Goal: Task Accomplishment & Management: Complete application form

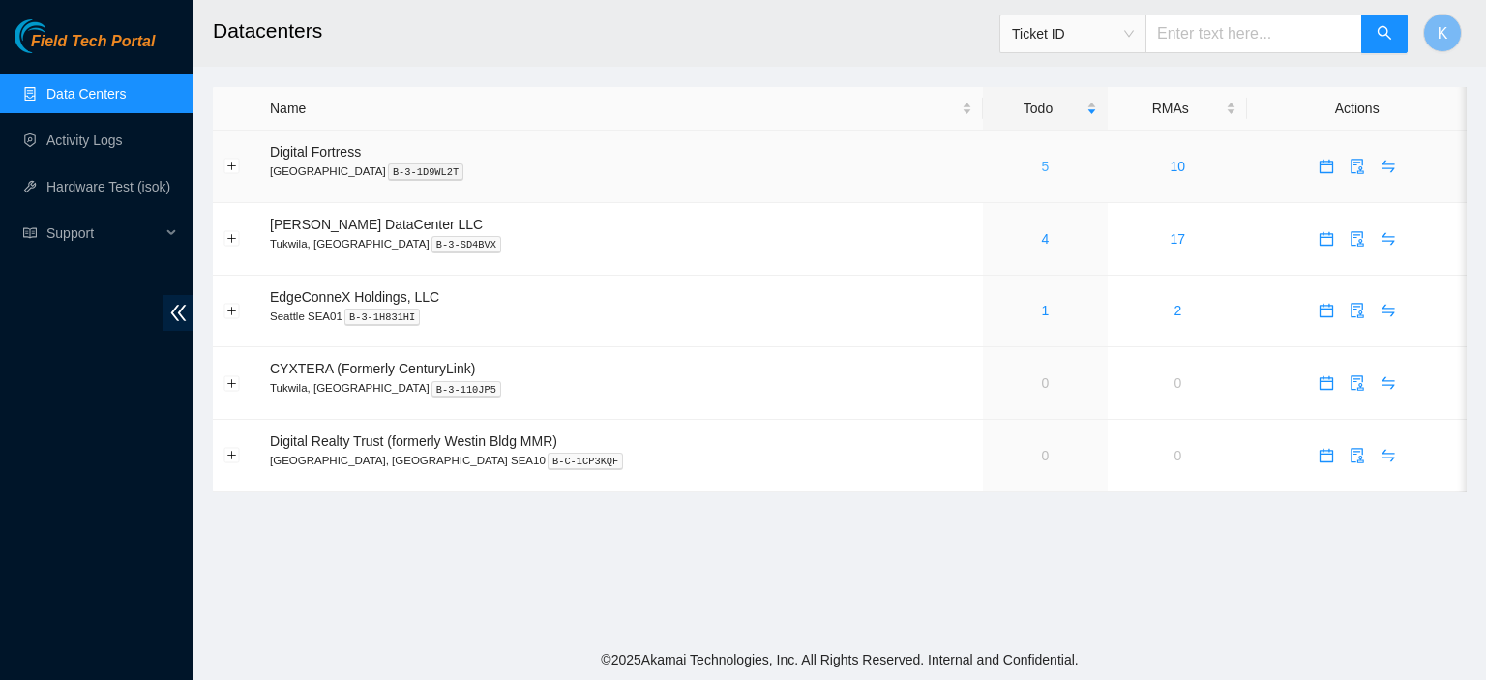
click at [1042, 166] on link "5" at bounding box center [1046, 166] width 8 height 15
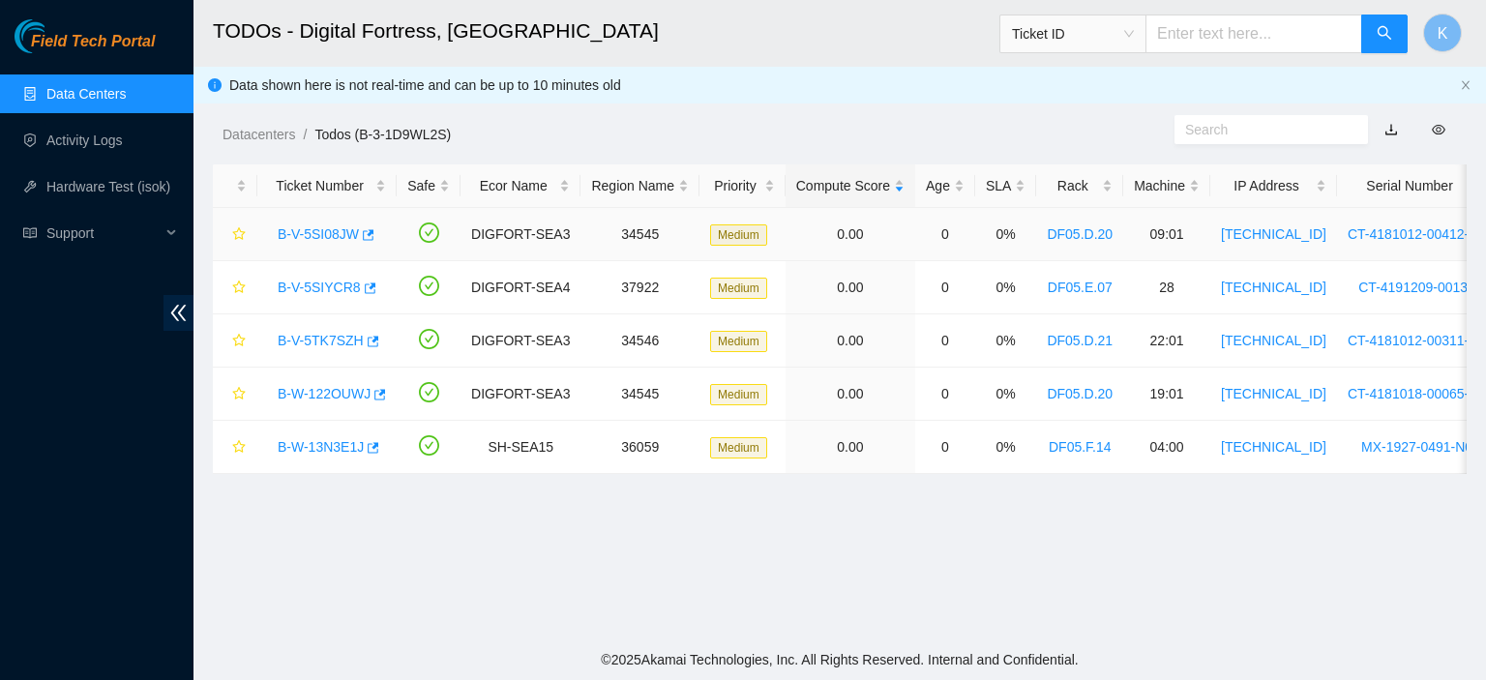
click at [302, 242] on link "B-V-5SI08JW" at bounding box center [318, 233] width 81 height 15
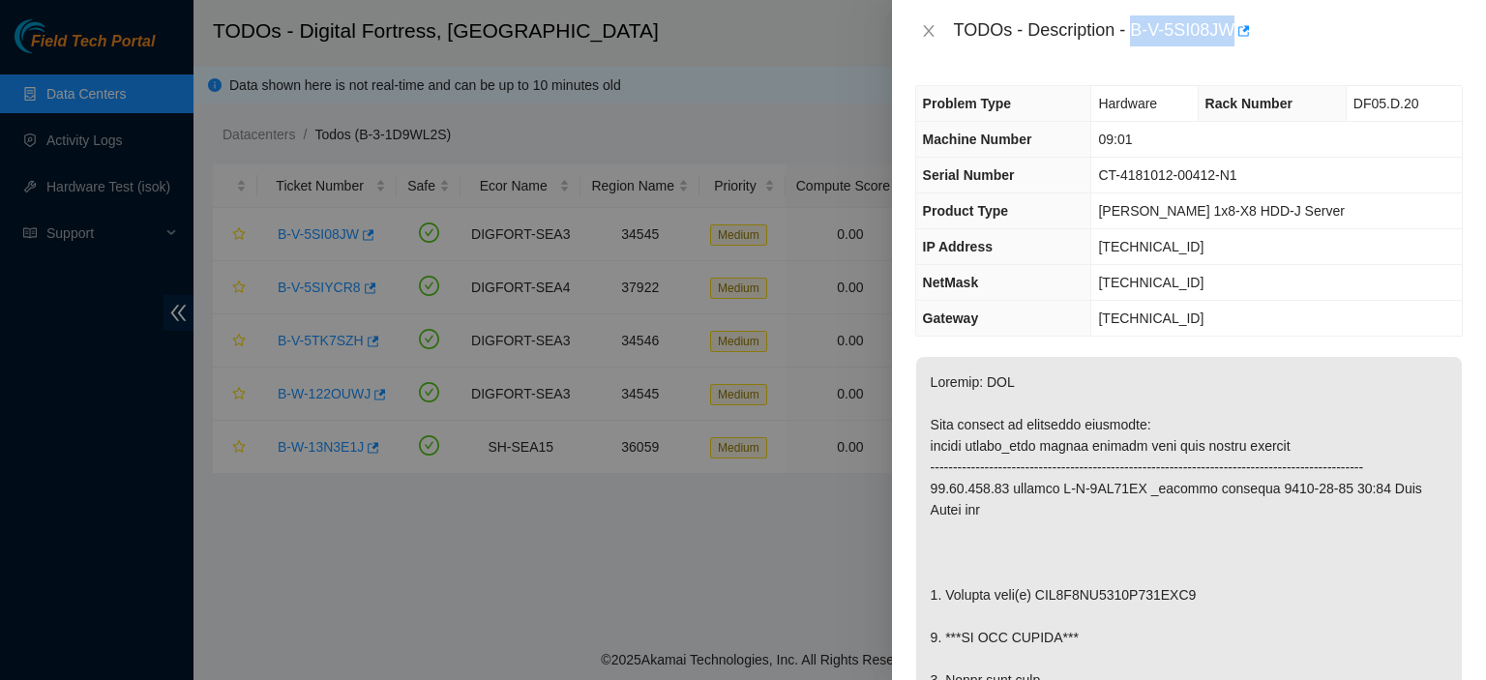
drag, startPoint x: 1132, startPoint y: 30, endPoint x: 1233, endPoint y: 40, distance: 101.1
click at [1233, 40] on div "TODOs - Description - B-V-5SI08JW" at bounding box center [1208, 30] width 509 height 31
copy div "B-V-5SI08JW"
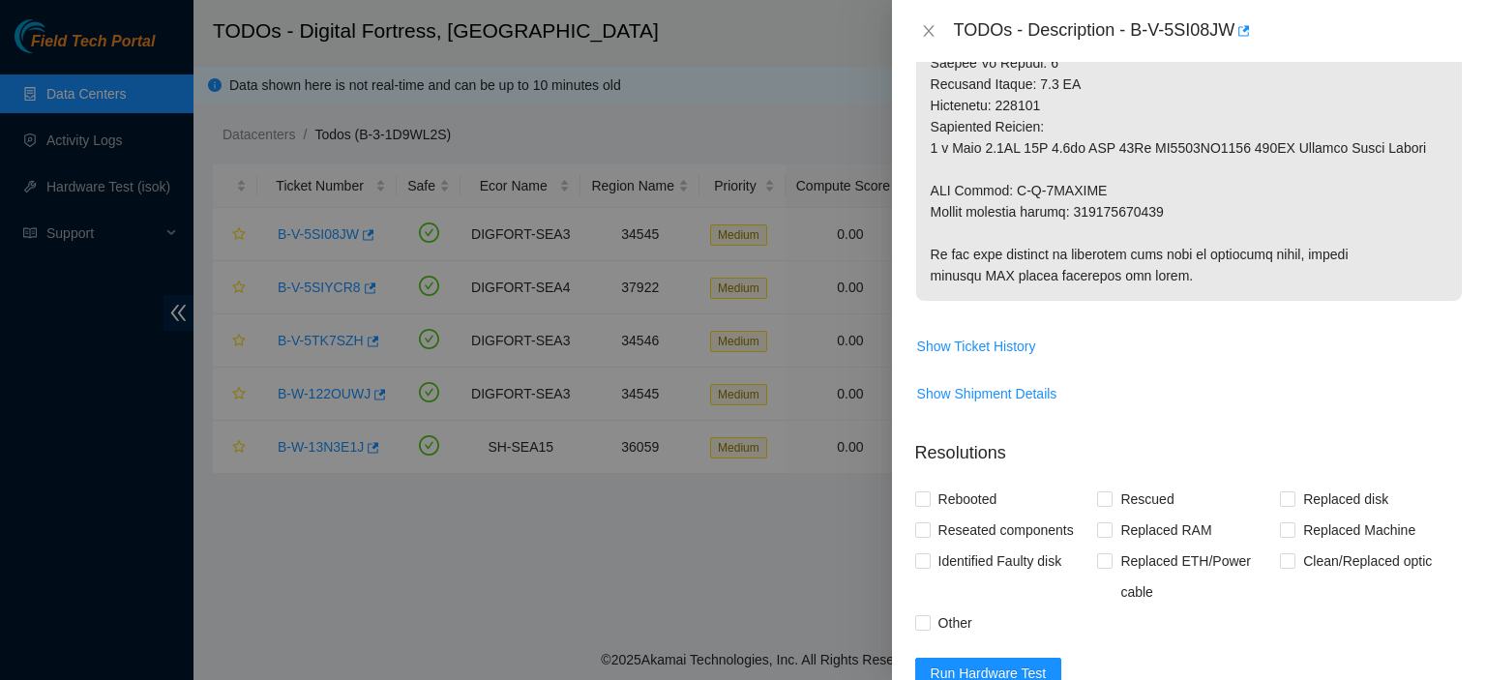
scroll to position [1384, 0]
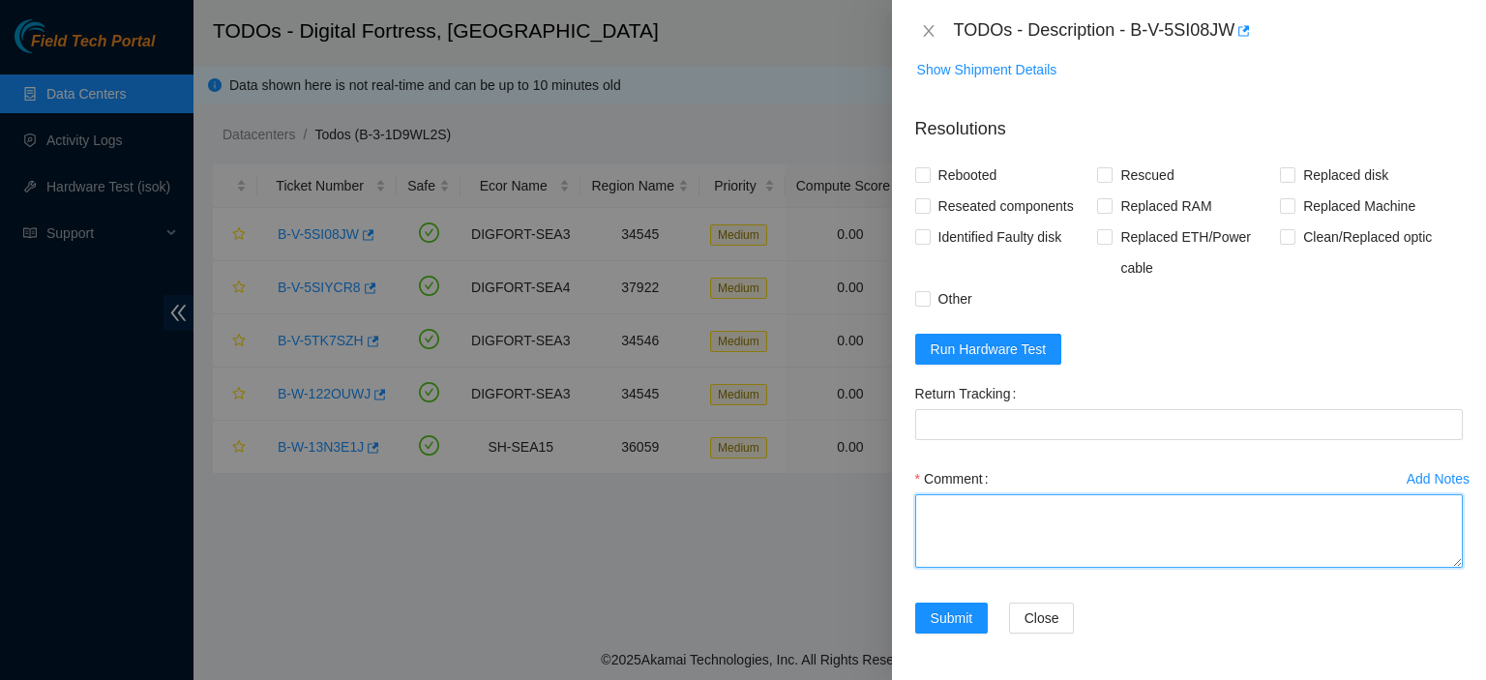
drag, startPoint x: 1088, startPoint y: 524, endPoint x: 1103, endPoint y: 526, distance: 15.6
click at [1103, 526] on textarea "Comment" at bounding box center [1189, 532] width 548 height 74
paste textarea "kbbyrne23@gmail.com - sisingh has completed your request (B-V-5SIYCR8, B-V-5SI0…"
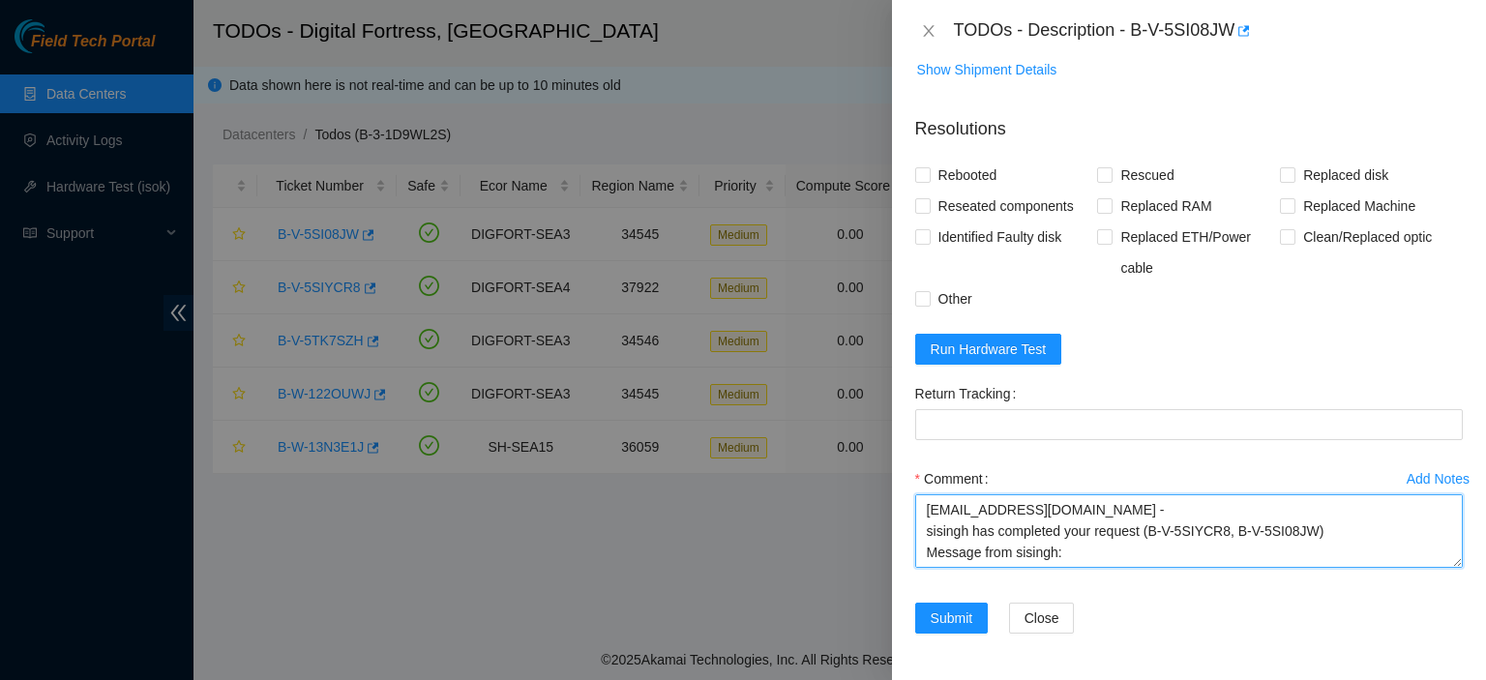
scroll to position [37, 0]
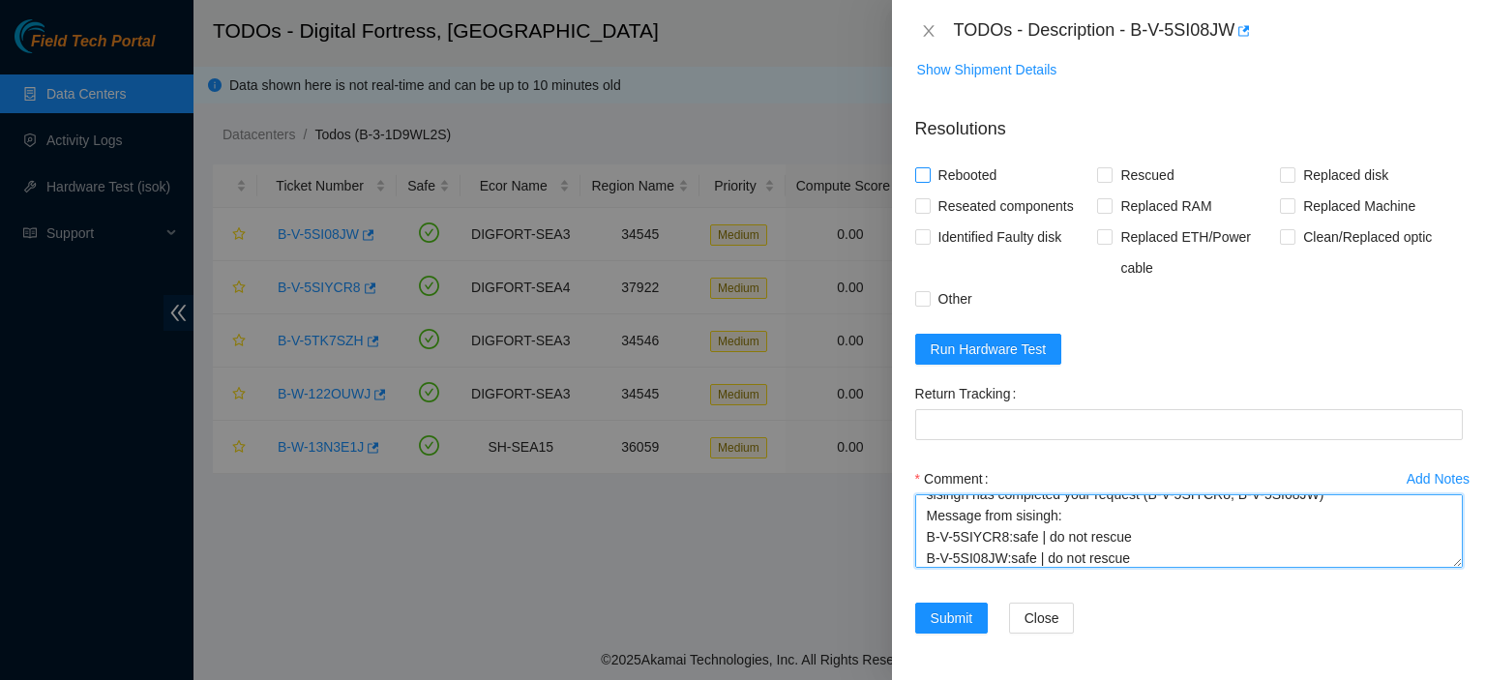
type textarea "kbbyrne23@gmail.com - sisingh has completed your request (B-V-5SIYCR8, B-V-5SI0…"
click at [920, 173] on input "Rebooted" at bounding box center [922, 174] width 14 height 14
checkbox input "true"
click at [1280, 181] on input "Replaced disk" at bounding box center [1287, 174] width 14 height 14
checkbox input "true"
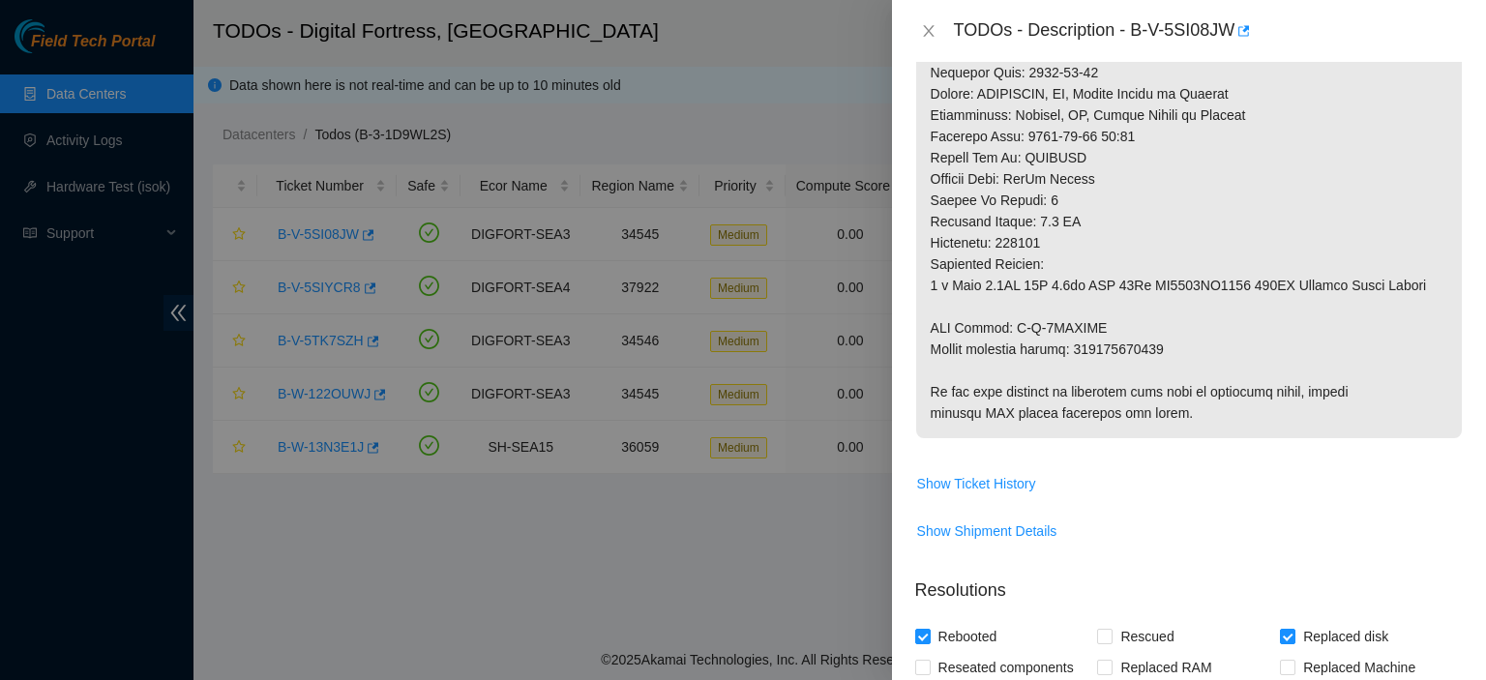
scroll to position [1386, 0]
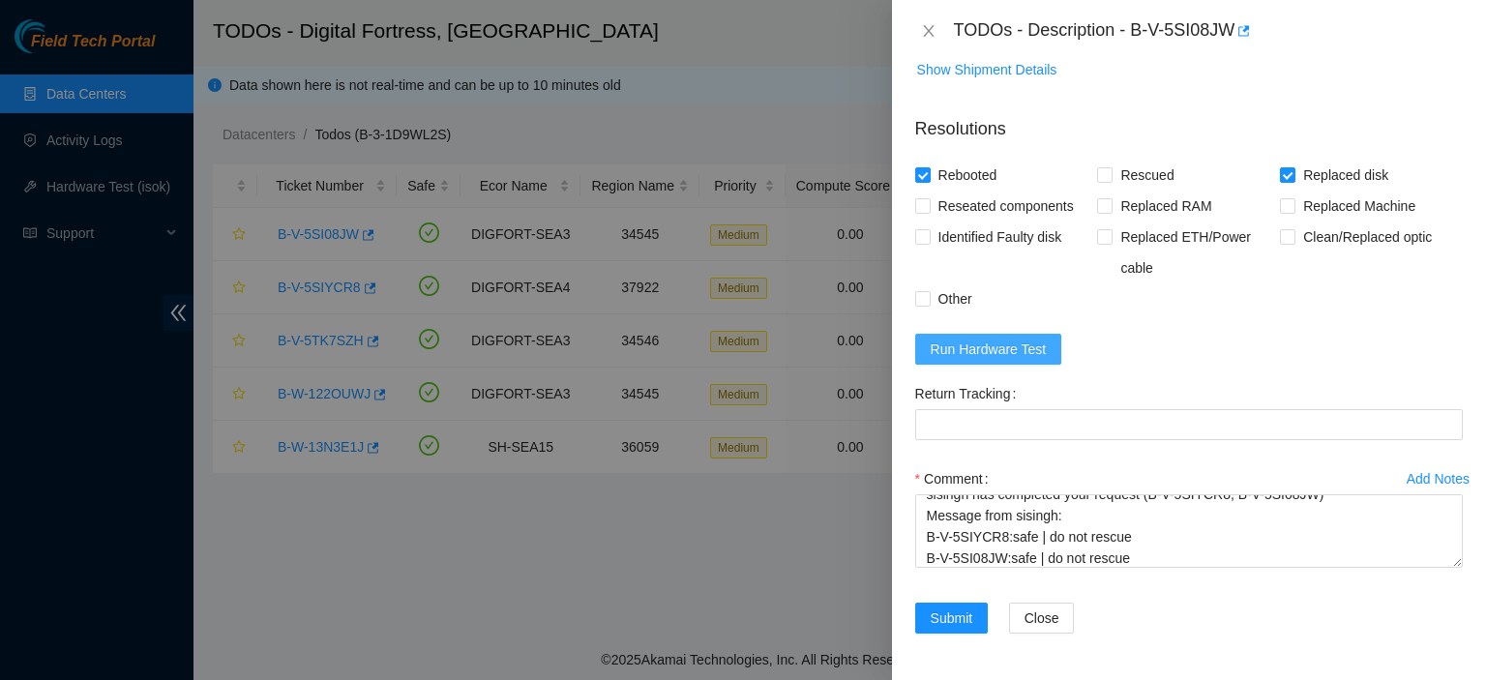
click at [995, 351] on span "Run Hardware Test" at bounding box center [989, 349] width 116 height 21
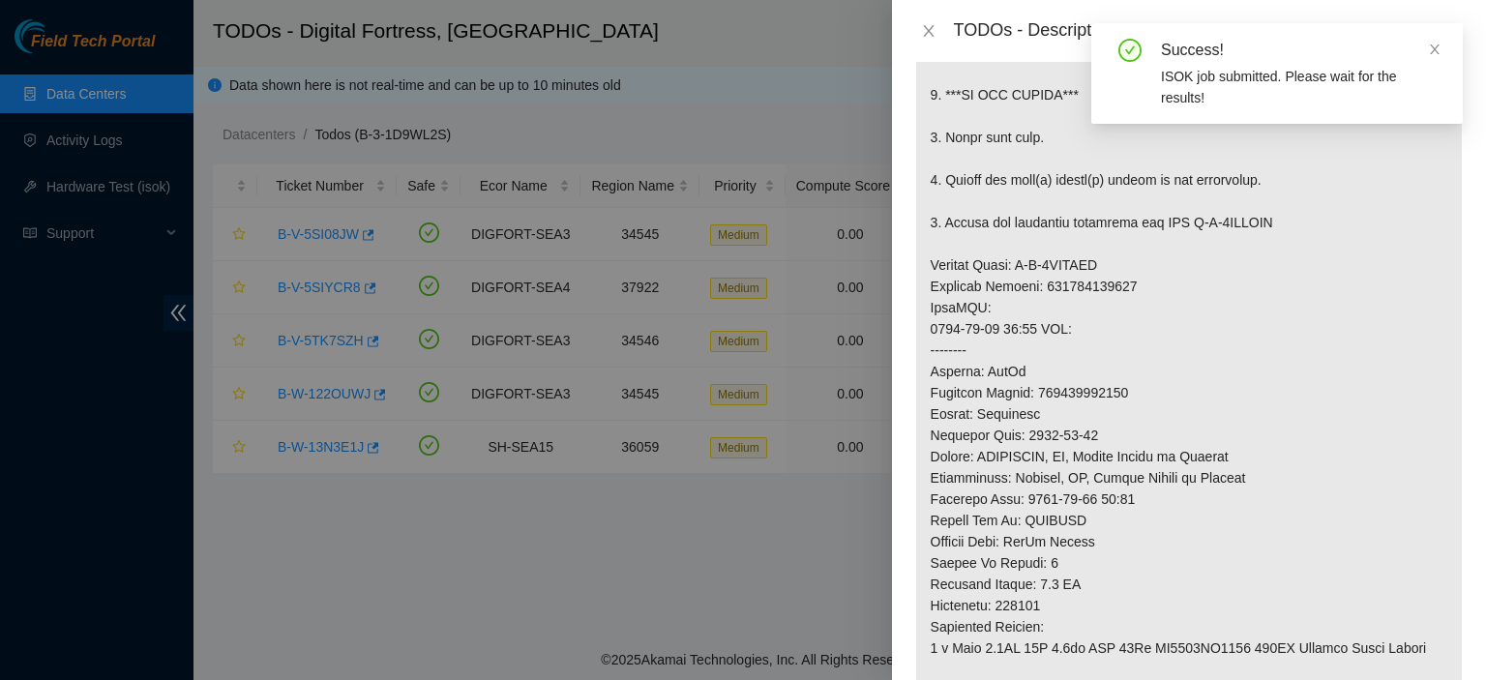
scroll to position [149, 0]
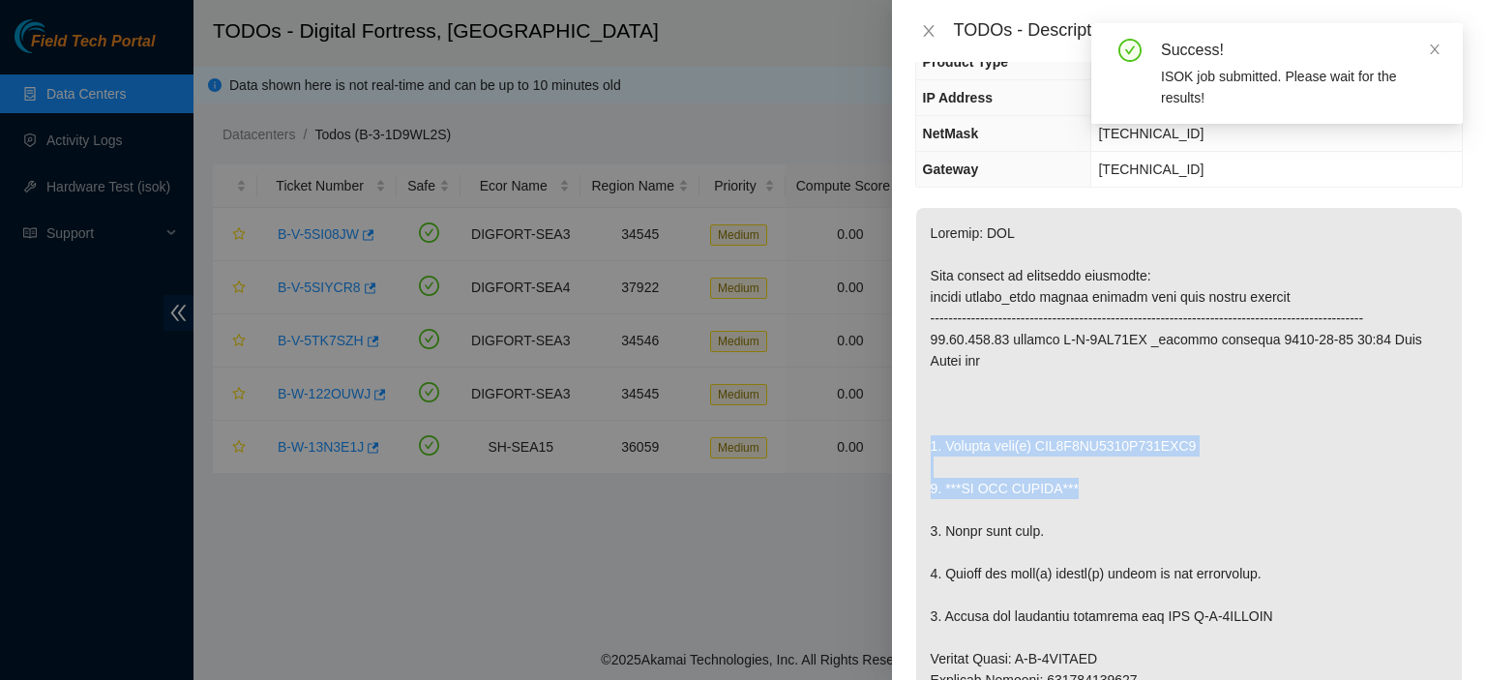
drag, startPoint x: 929, startPoint y: 463, endPoint x: 1091, endPoint y: 514, distance: 169.6
copy p "1. Replace disk(s) WFK0D9VT0000E828CSP5 2. ***DO NOT RESCUE***"
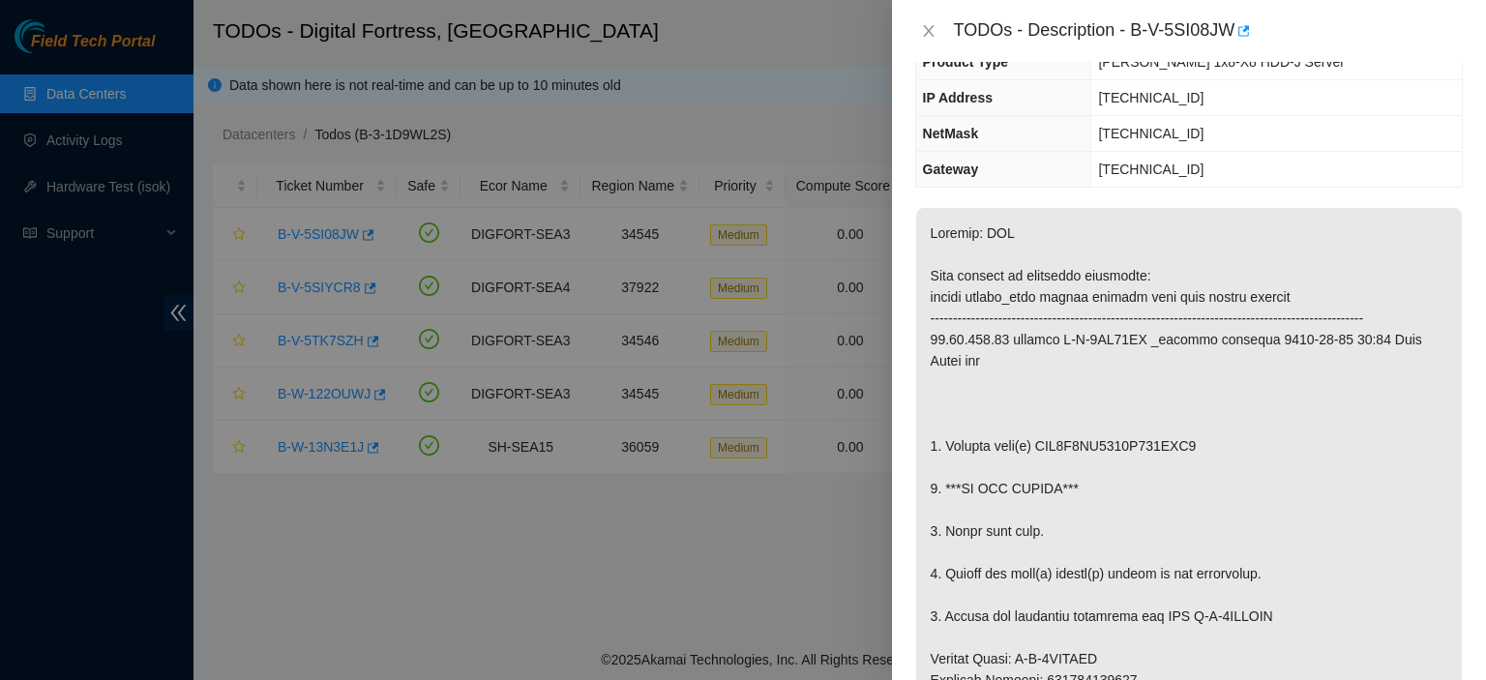
scroll to position [1386, 0]
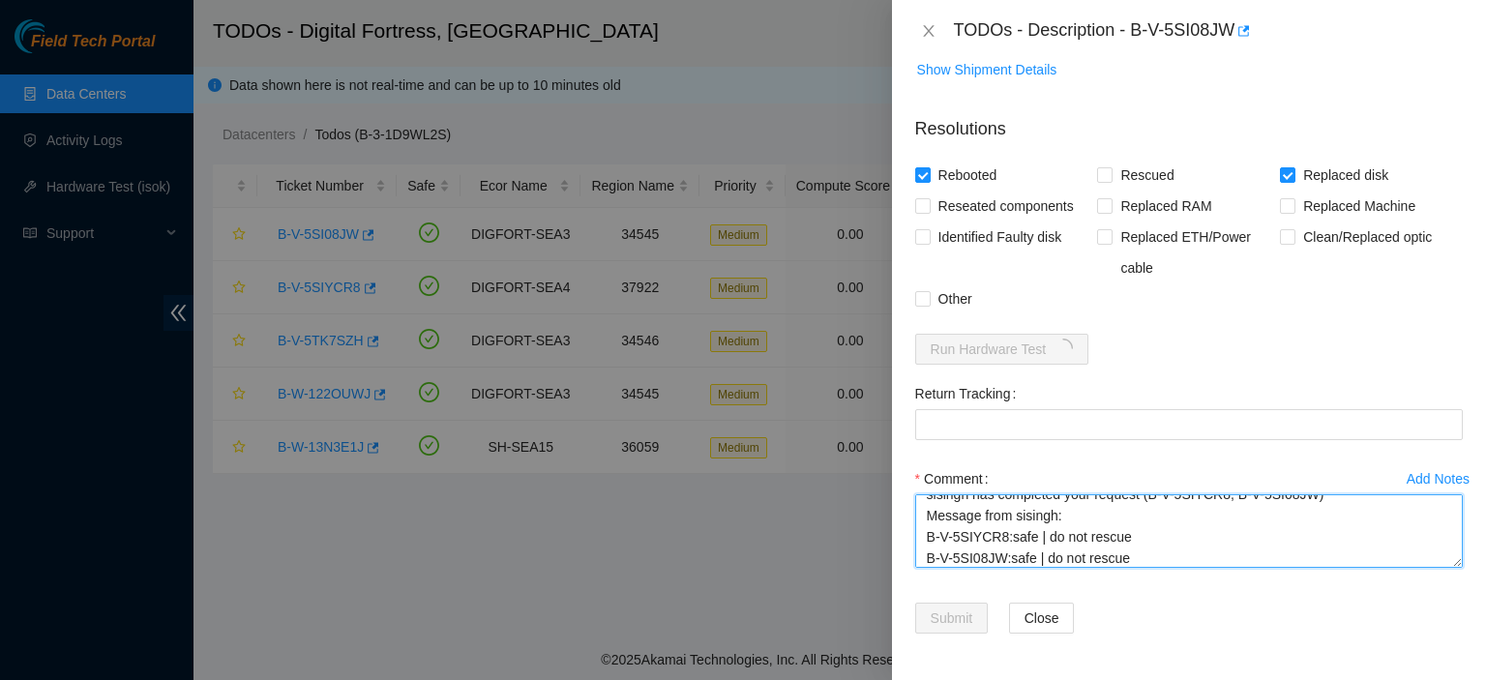
click at [1214, 551] on textarea "[EMAIL_ADDRESS][DOMAIN_NAME] - sisingh has completed your request (B-V-5SIYCR8,…" at bounding box center [1189, 532] width 548 height 74
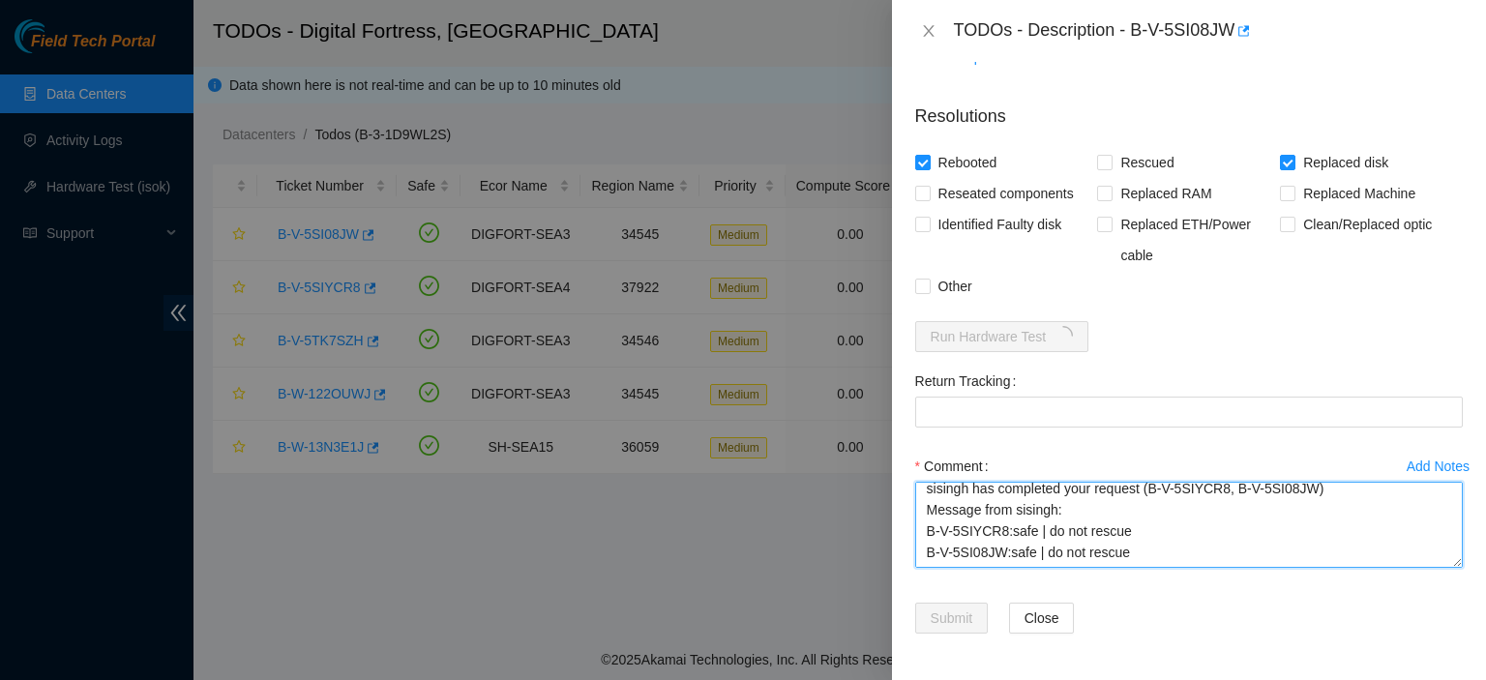
scroll to position [0, 0]
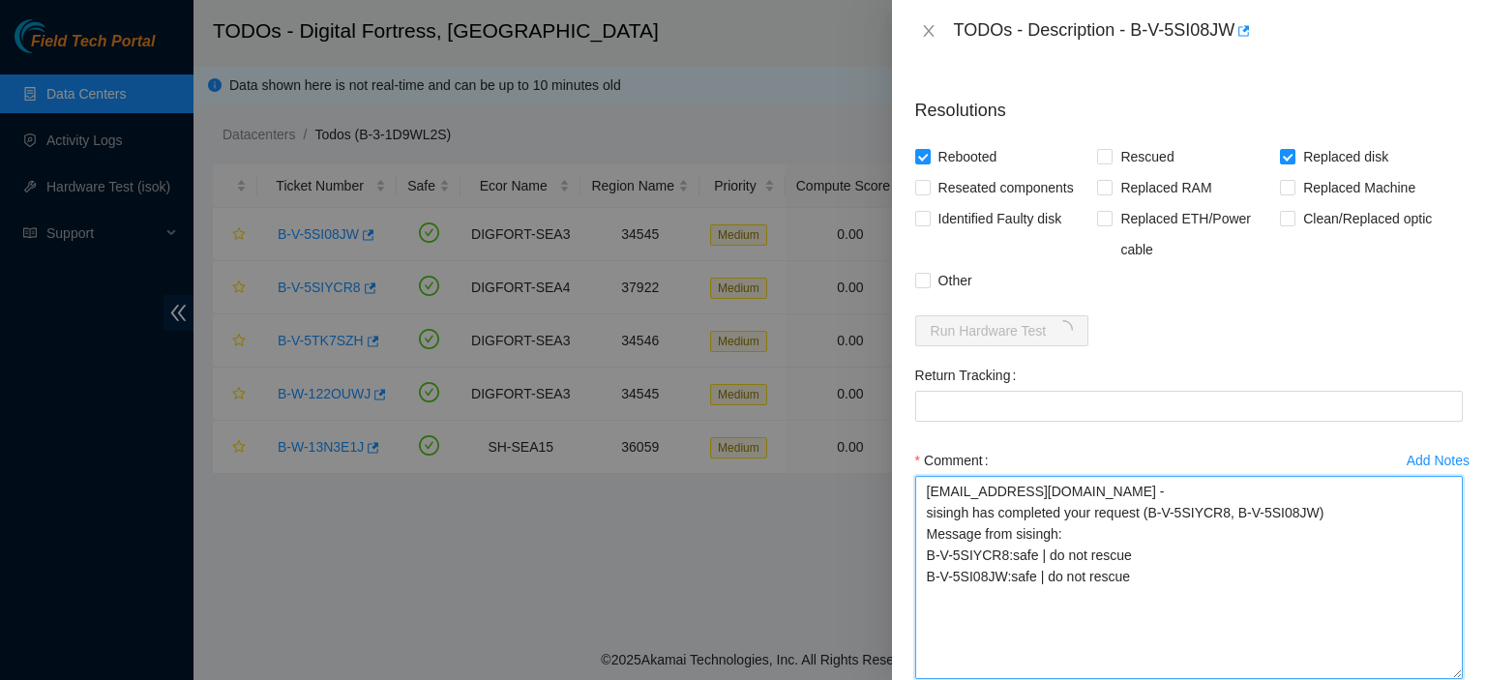
drag, startPoint x: 1444, startPoint y: 559, endPoint x: 1470, endPoint y: 696, distance: 138.9
click at [1470, 679] on html "Field Tech Portal Data Centers Activity Logs Hardware Test (isok) Support TODOs…" at bounding box center [743, 340] width 1486 height 680
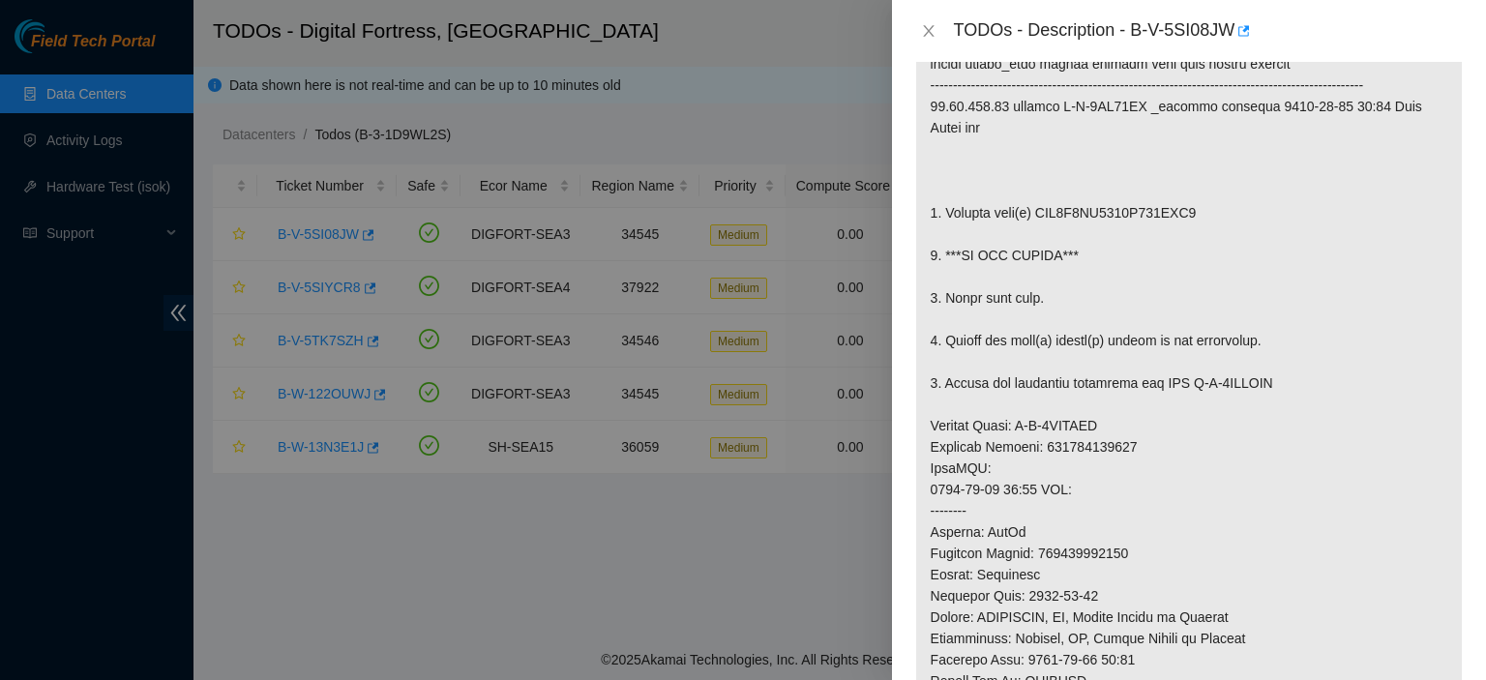
scroll to position [379, 0]
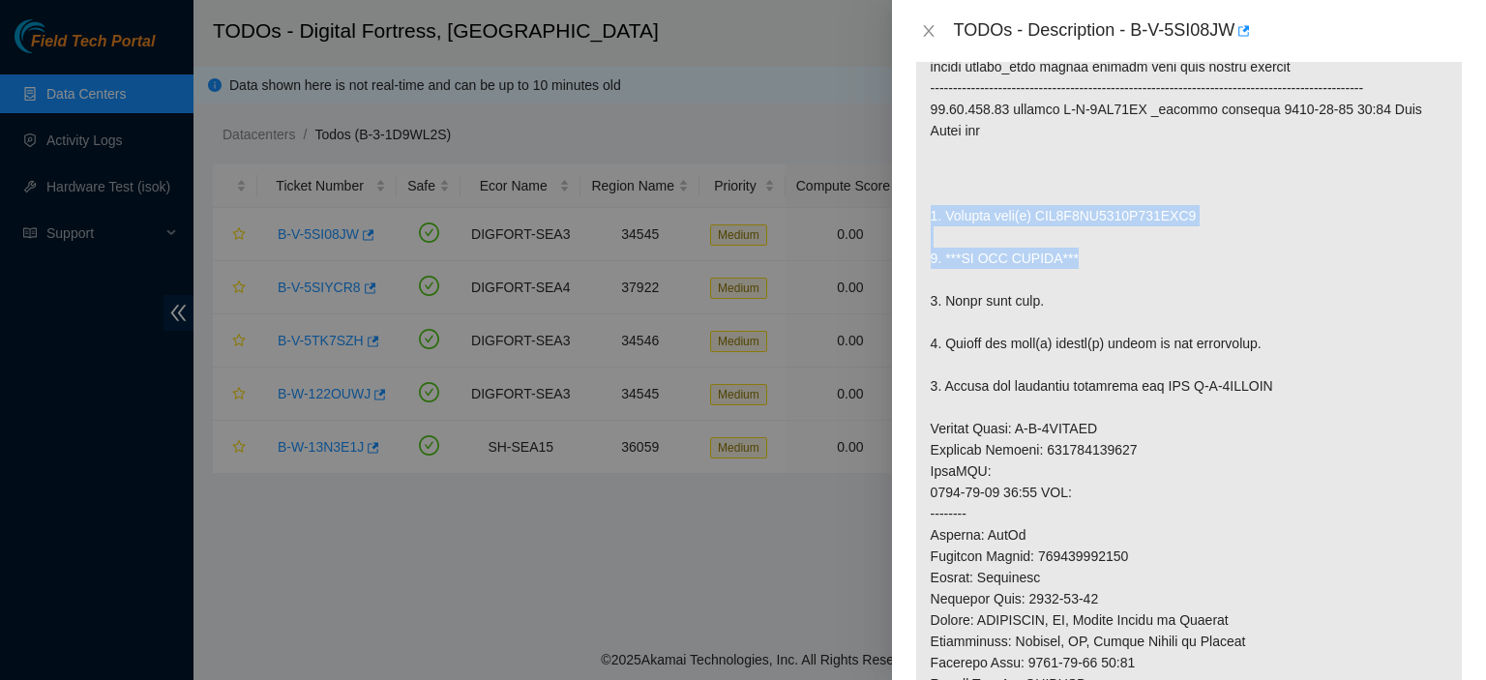
drag, startPoint x: 925, startPoint y: 227, endPoint x: 1095, endPoint y: 282, distance: 178.7
click at [1095, 282] on p at bounding box center [1189, 471] width 546 height 987
copy p "1. Replace disk(s) WFK0D9VT0000E828CSP5 2. ***DO NOT RESCUE***"
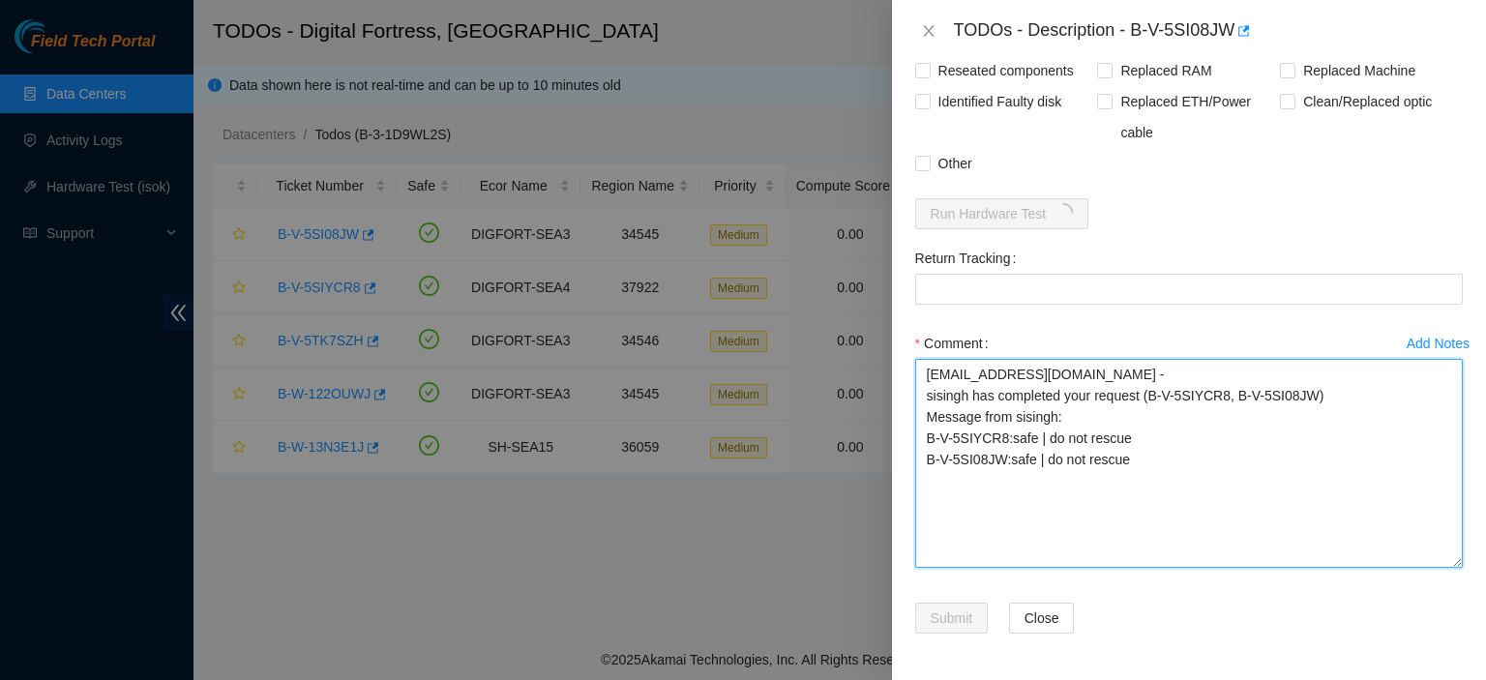
click at [929, 486] on textarea "[EMAIL_ADDRESS][DOMAIN_NAME] - sisingh has completed your request (B-V-5SIYCR8,…" at bounding box center [1189, 463] width 548 height 209
paste textarea "1. Replace disk(s) WFK0D9VT0000E828CSP5 2. ***DO NOT RESCUE***"
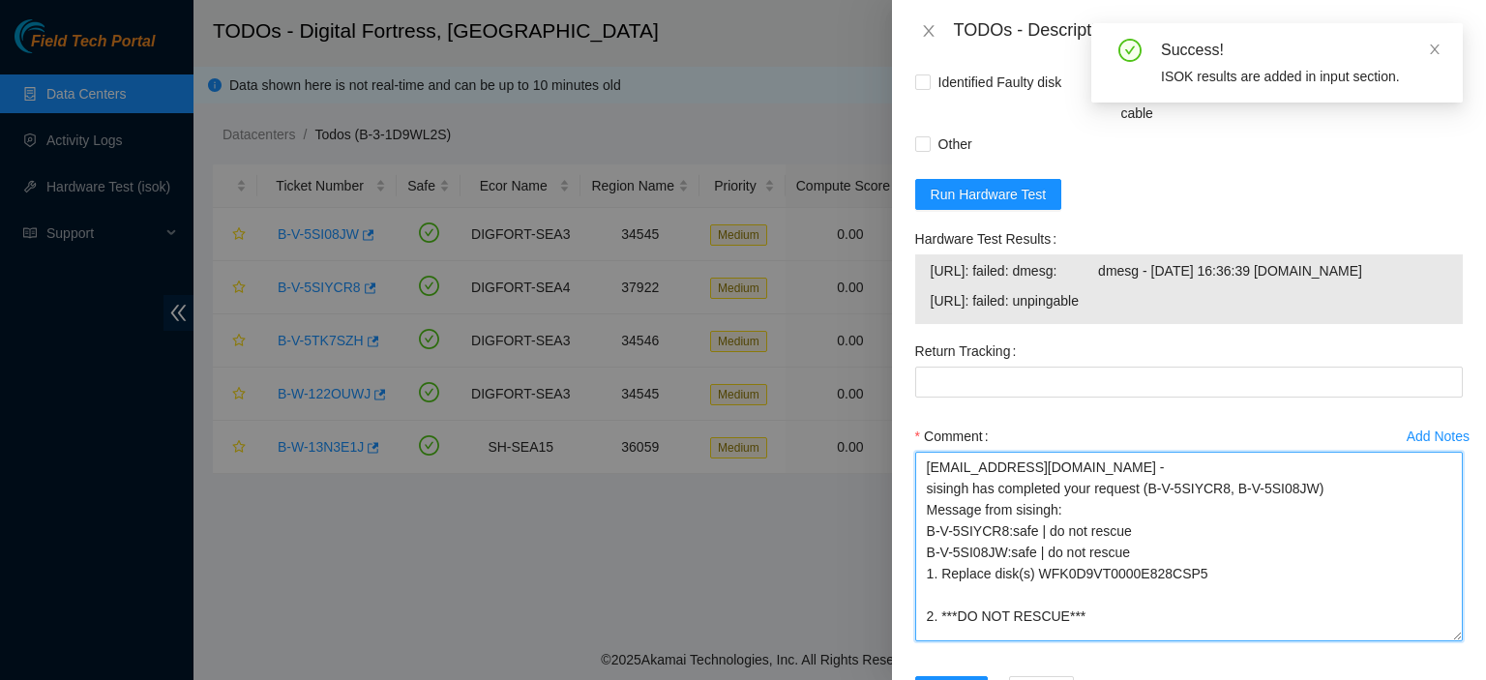
drag, startPoint x: 1443, startPoint y: 561, endPoint x: 1408, endPoint y: 545, distance: 38.5
click at [1408, 545] on textarea "kbbyrne23@gmail.com - sisingh has completed your request (B-V-5SIYCR8, B-V-5SI0…" at bounding box center [1189, 547] width 548 height 190
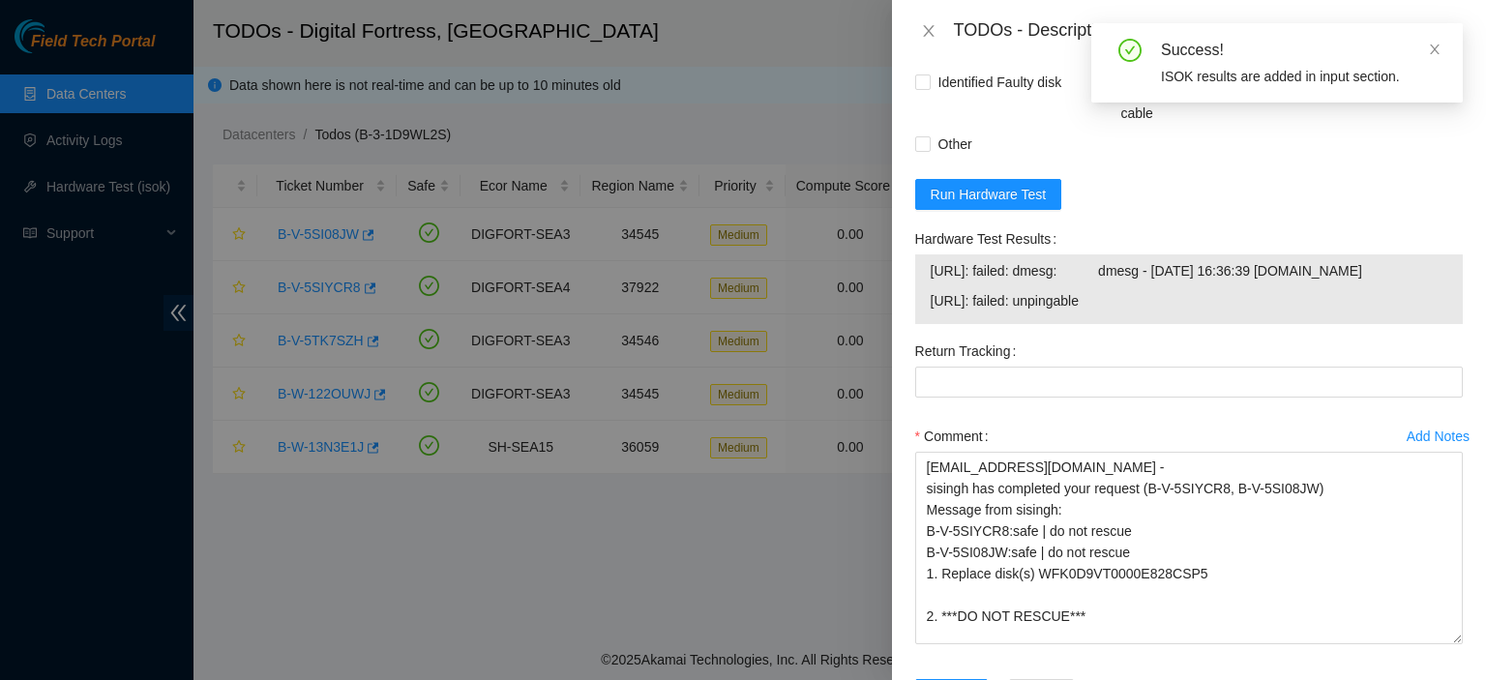
scroll to position [1639, 0]
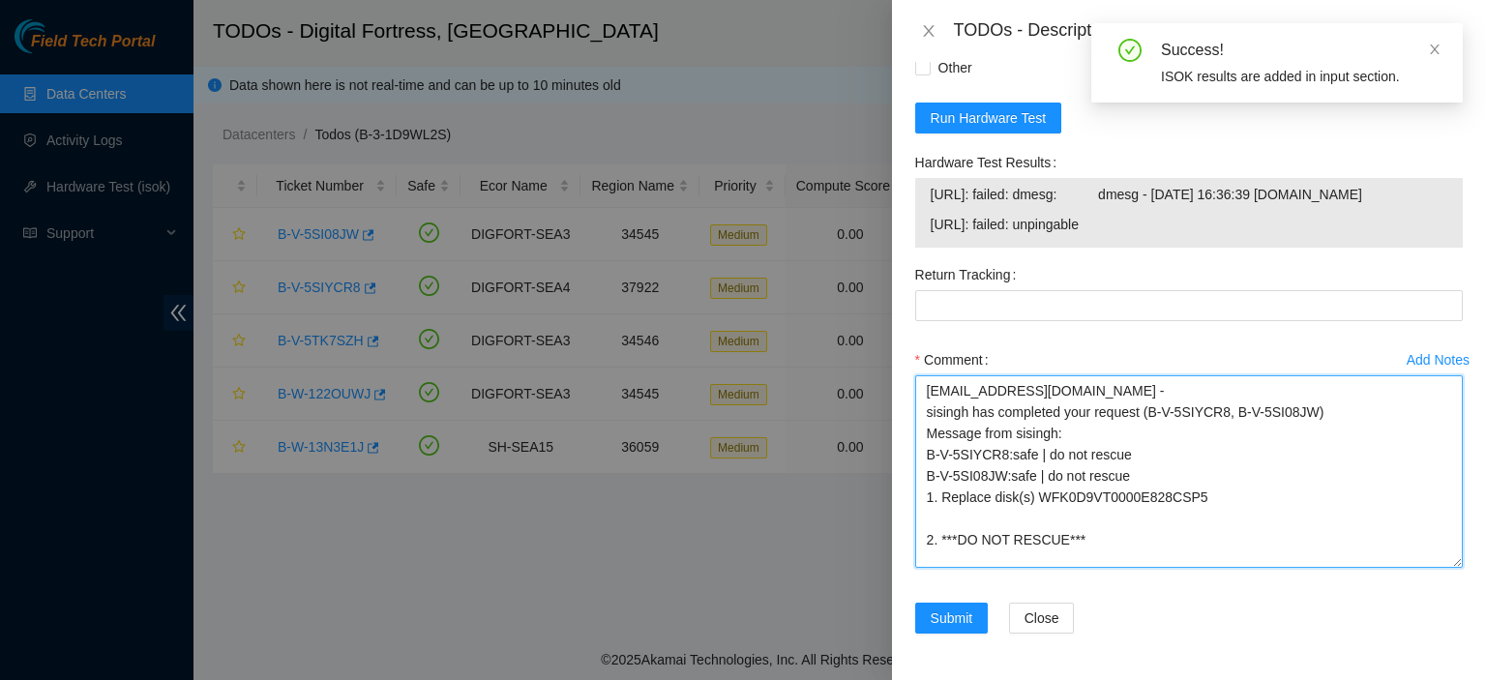
drag, startPoint x: 1430, startPoint y: 461, endPoint x: 1426, endPoint y: 490, distance: 29.3
click at [1426, 490] on textarea "kbbyrne23@gmail.com - sisingh has completed your request (B-V-5SIYCR8, B-V-5SI0…" at bounding box center [1189, 471] width 548 height 193
click at [1287, 465] on textarea "kbbyrne23@gmail.com - sisingh has completed your request (B-V-5SIYCR8, B-V-5SI0…" at bounding box center [1189, 471] width 548 height 193
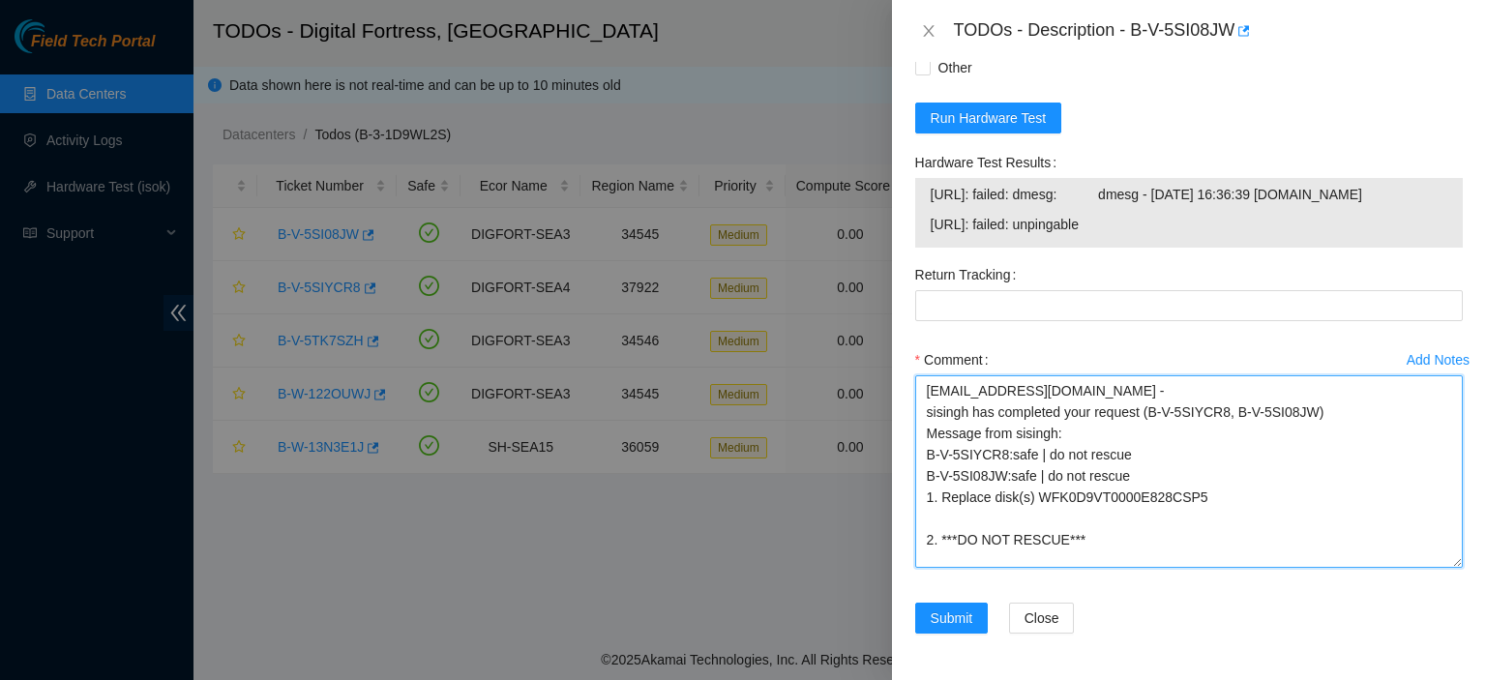
click at [1005, 512] on textarea "kbbyrne23@gmail.com - sisingh has completed your request (B-V-5SIYCR8, B-V-5SI0…" at bounding box center [1189, 471] width 548 height 193
click at [1102, 549] on textarea "kbbyrne23@gmail.com - sisingh has completed your request (B-V-5SIYCR8, B-V-5SI0…" at bounding box center [1189, 471] width 548 height 193
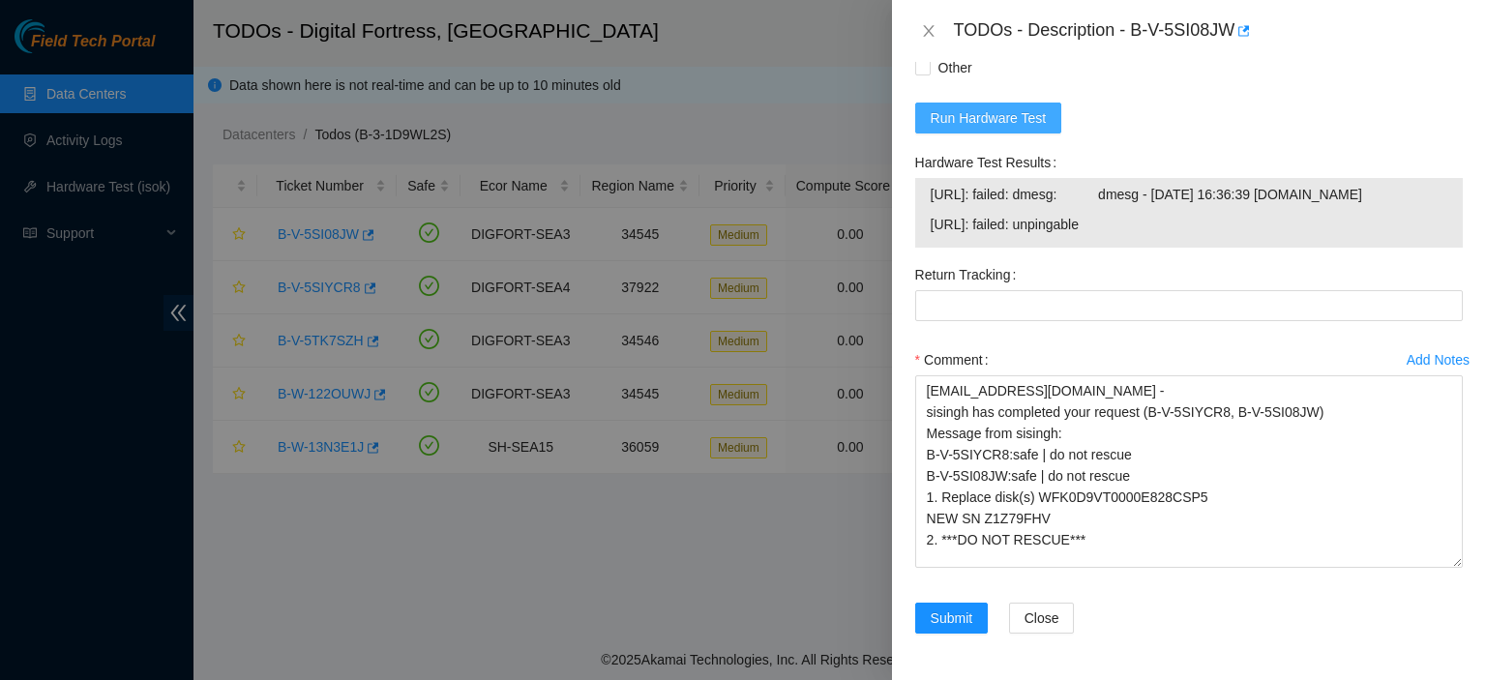
click at [1018, 107] on span "Run Hardware Test" at bounding box center [989, 117] width 116 height 21
drag, startPoint x: 1081, startPoint y: 242, endPoint x: 929, endPoint y: 216, distance: 154.2
click at [930, 216] on td "23.66.231.42: passed: ok" at bounding box center [1189, 228] width 519 height 30
copy span "23.66.231.42: passed: ok"
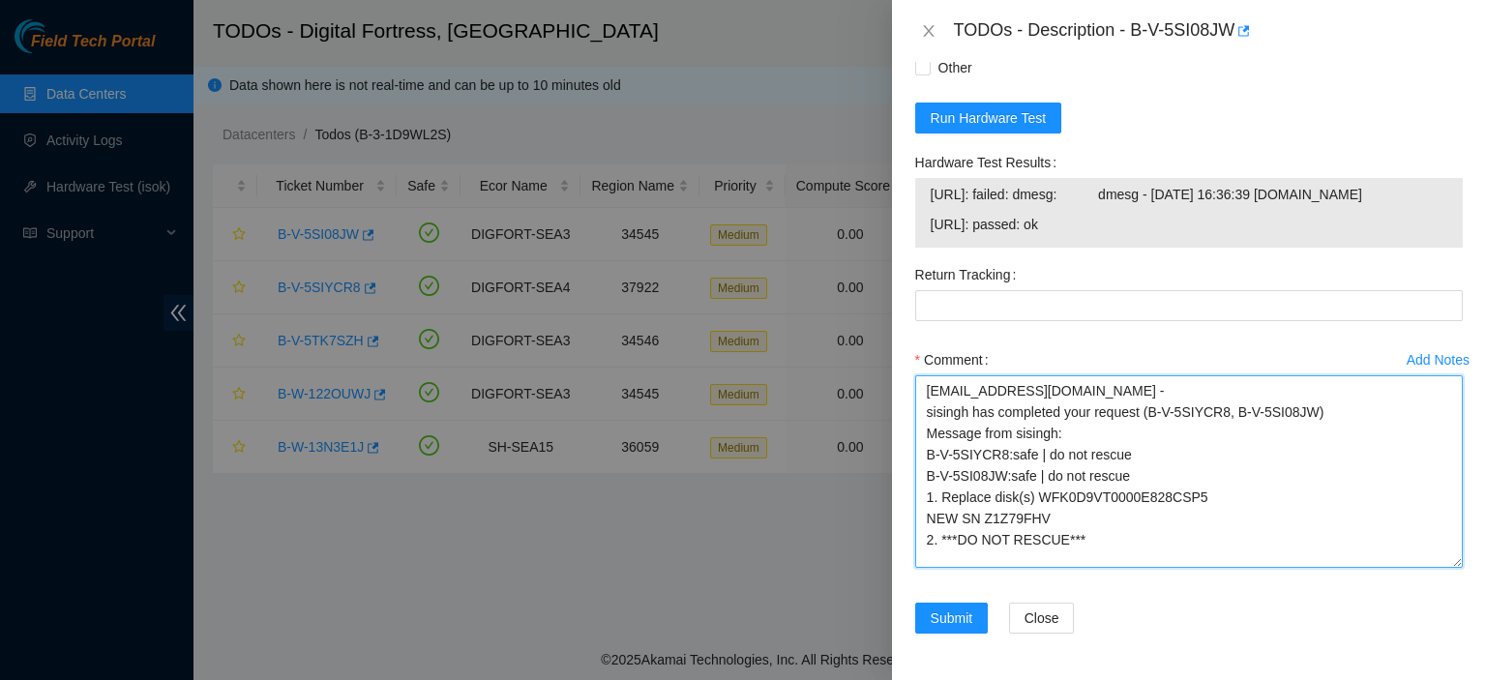
click at [1126, 562] on textarea "kbbyrne23@gmail.com - sisingh has completed your request (B-V-5SIYCR8, B-V-5SI0…" at bounding box center [1189, 471] width 548 height 193
paste textarea "23.66.231.42: passed: ok"
click at [1076, 519] on textarea "kbbyrne23@gmail.com - sisingh has completed your request (B-V-5SIYCR8, B-V-5SI0…" at bounding box center [1189, 471] width 548 height 193
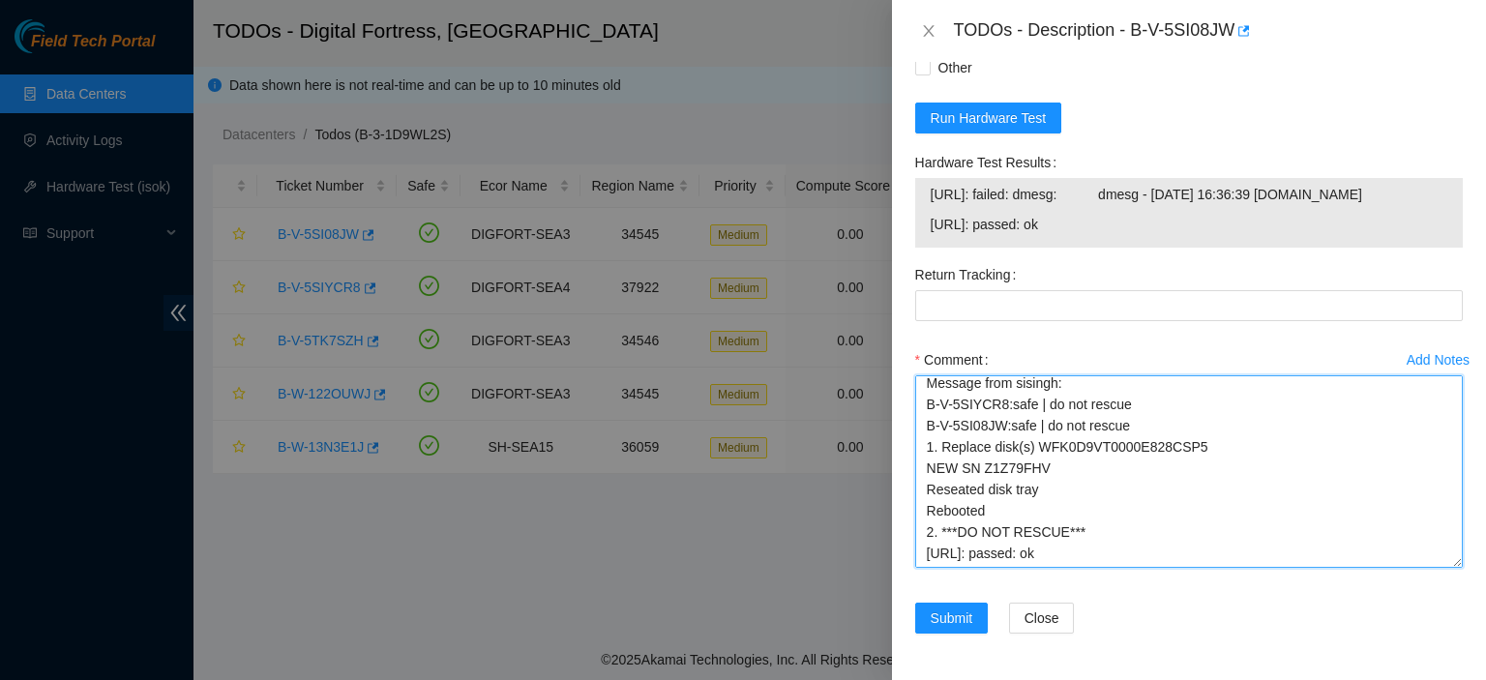
type textarea "kbbyrne23@gmail.com - sisingh has completed your request (B-V-5SIYCR8, B-V-5SI0…"
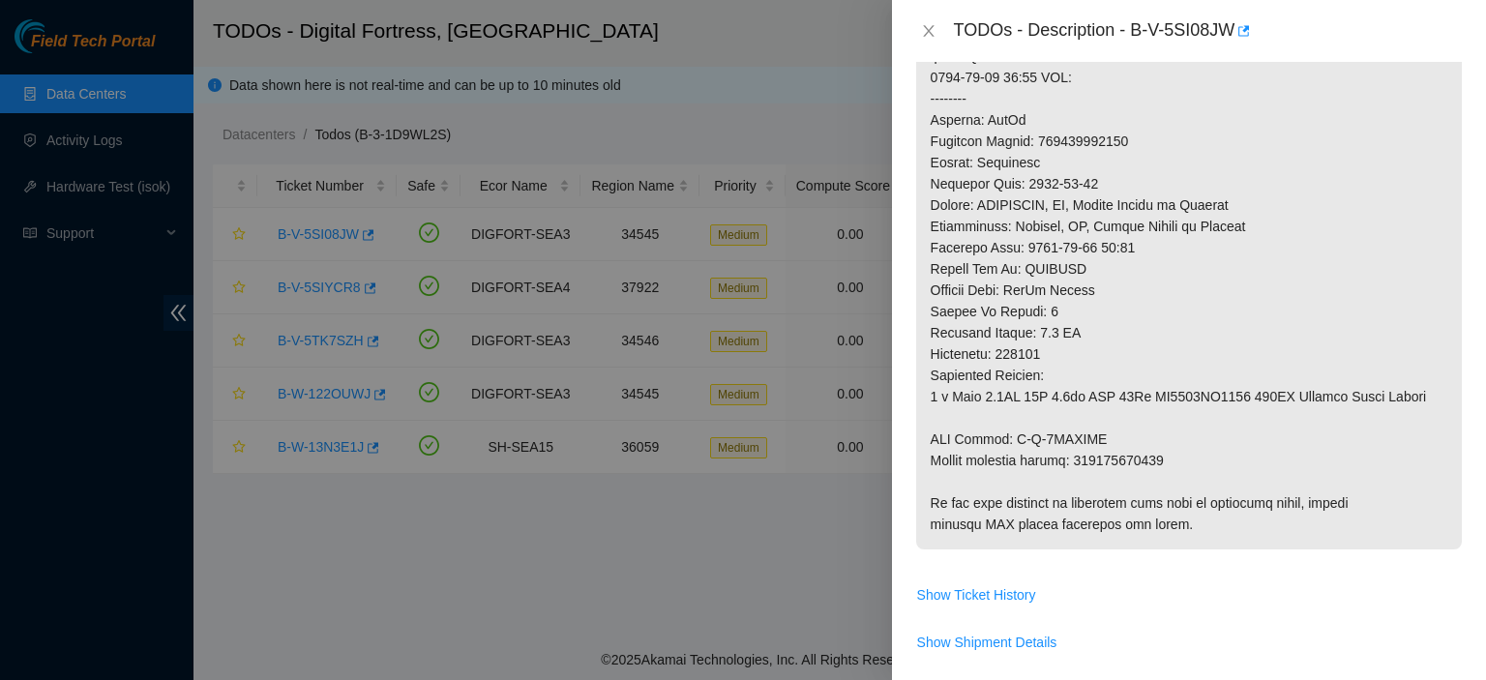
scroll to position [797, 0]
drag, startPoint x: 1078, startPoint y: 475, endPoint x: 1180, endPoint y: 483, distance: 101.9
click at [1180, 483] on p at bounding box center [1189, 53] width 546 height 987
copy p "463470040382"
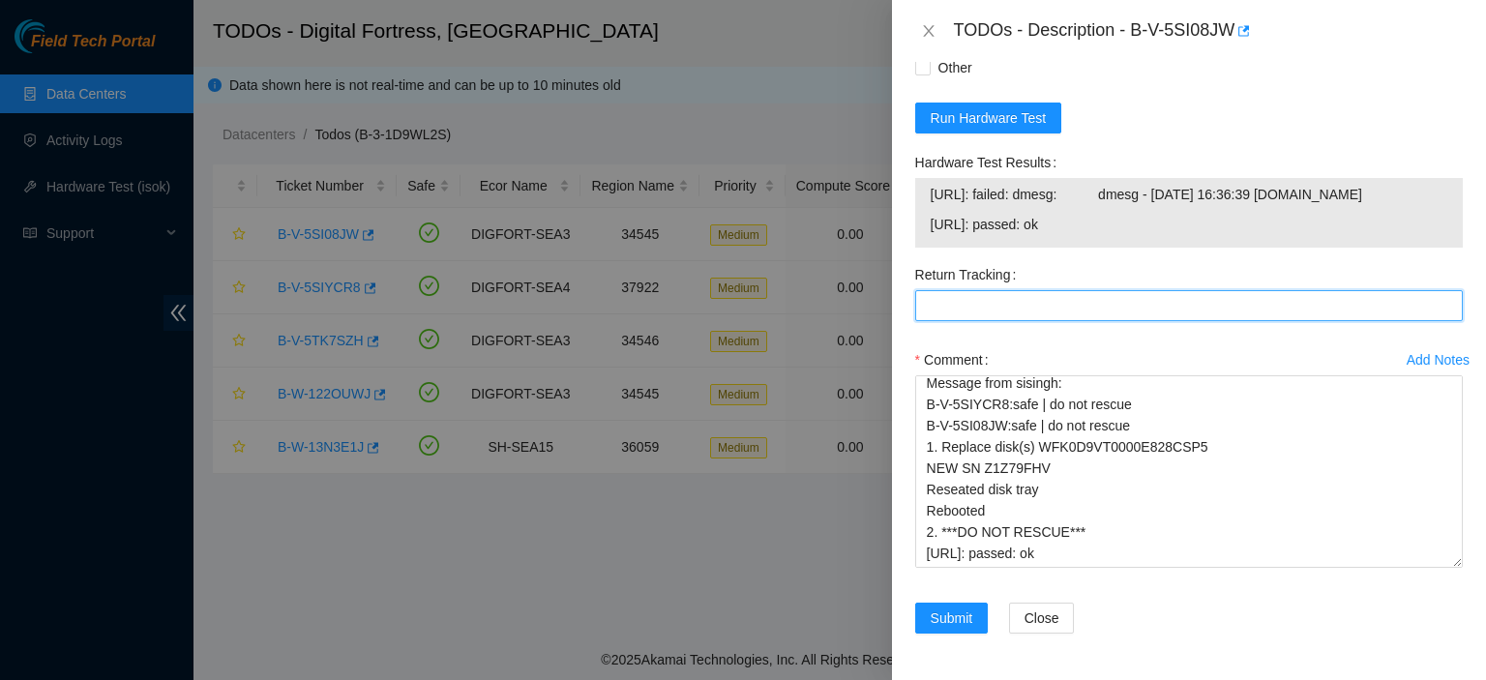
click at [1064, 307] on Tracking "Return Tracking" at bounding box center [1189, 305] width 548 height 31
paste Tracking "463470040382"
type Tracking "463470040382"
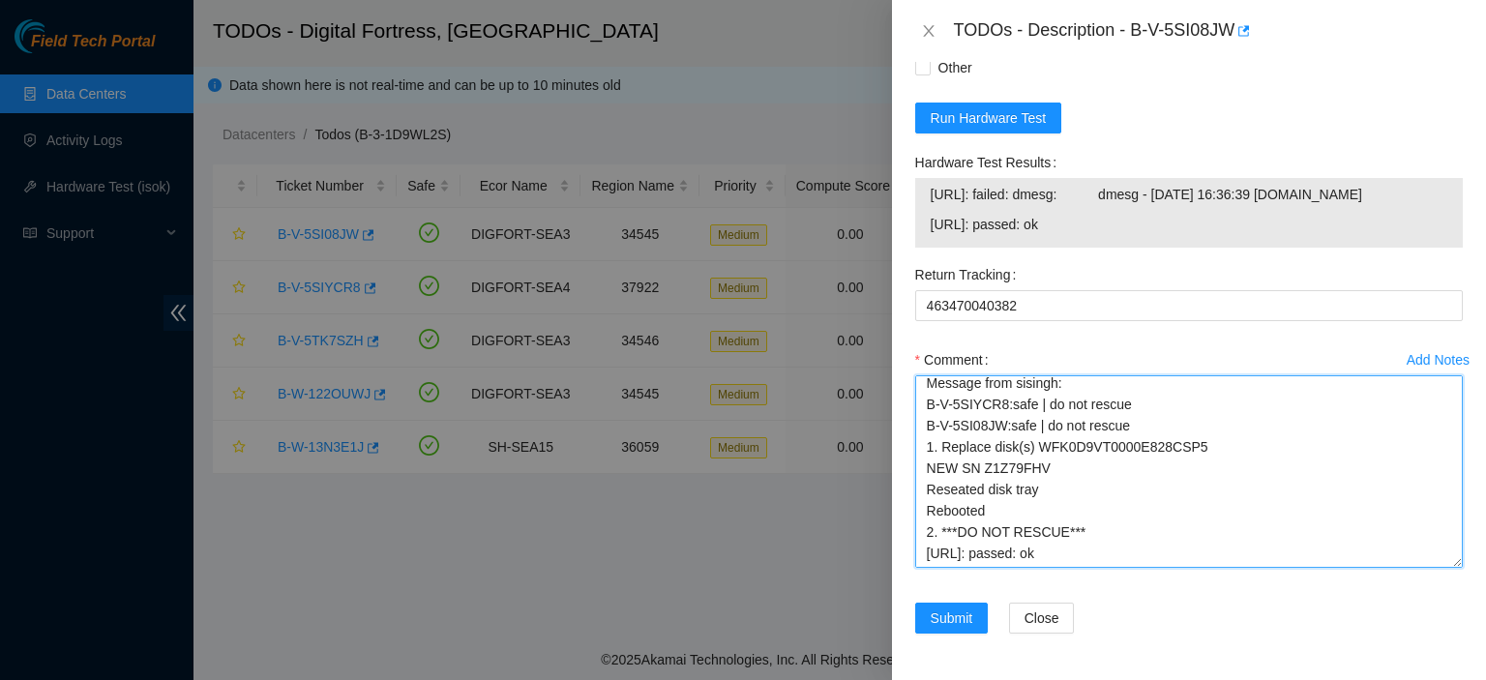
click at [1088, 549] on textarea "kbbyrne23@gmail.com - sisingh has completed your request (B-V-5SIYCR8, B-V-5SI0…" at bounding box center [1189, 471] width 548 height 193
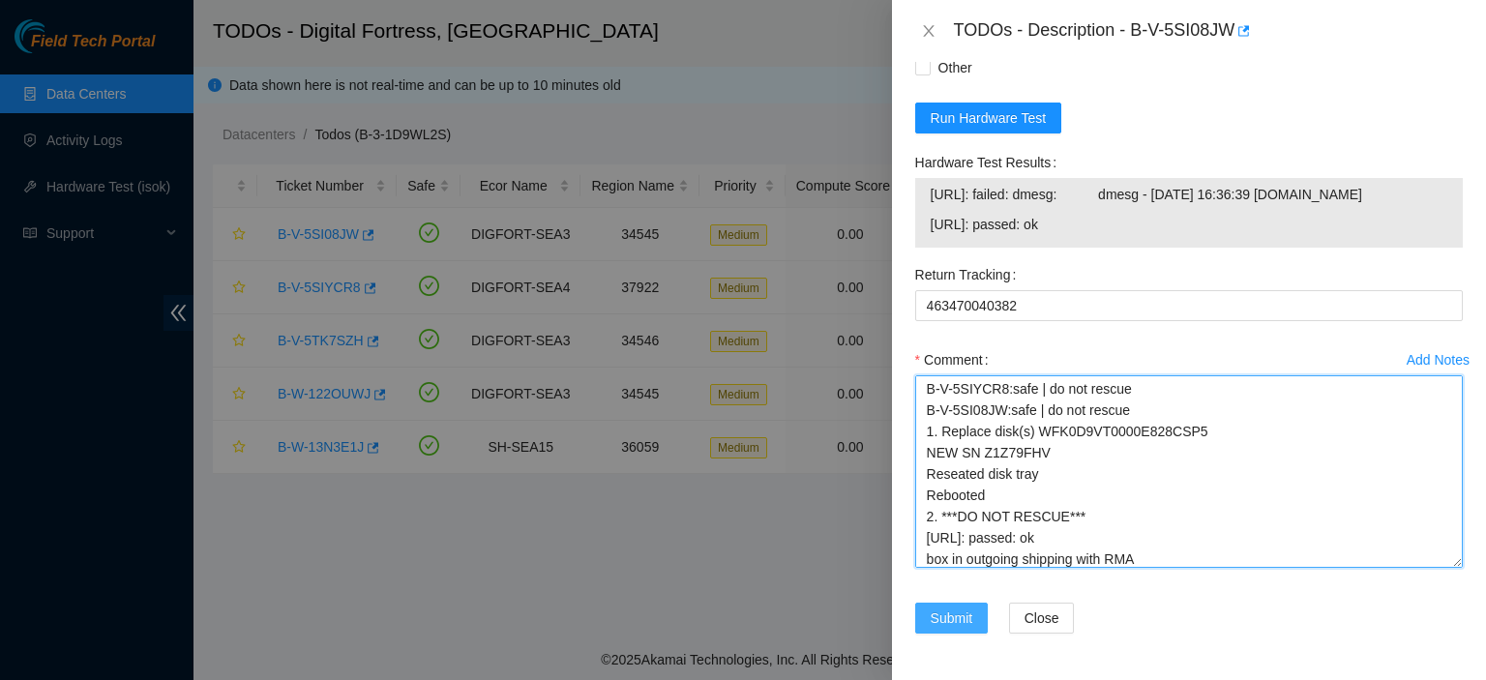
type textarea "kbbyrne23@gmail.com - sisingh has completed your request (B-V-5SIYCR8, B-V-5SI0…"
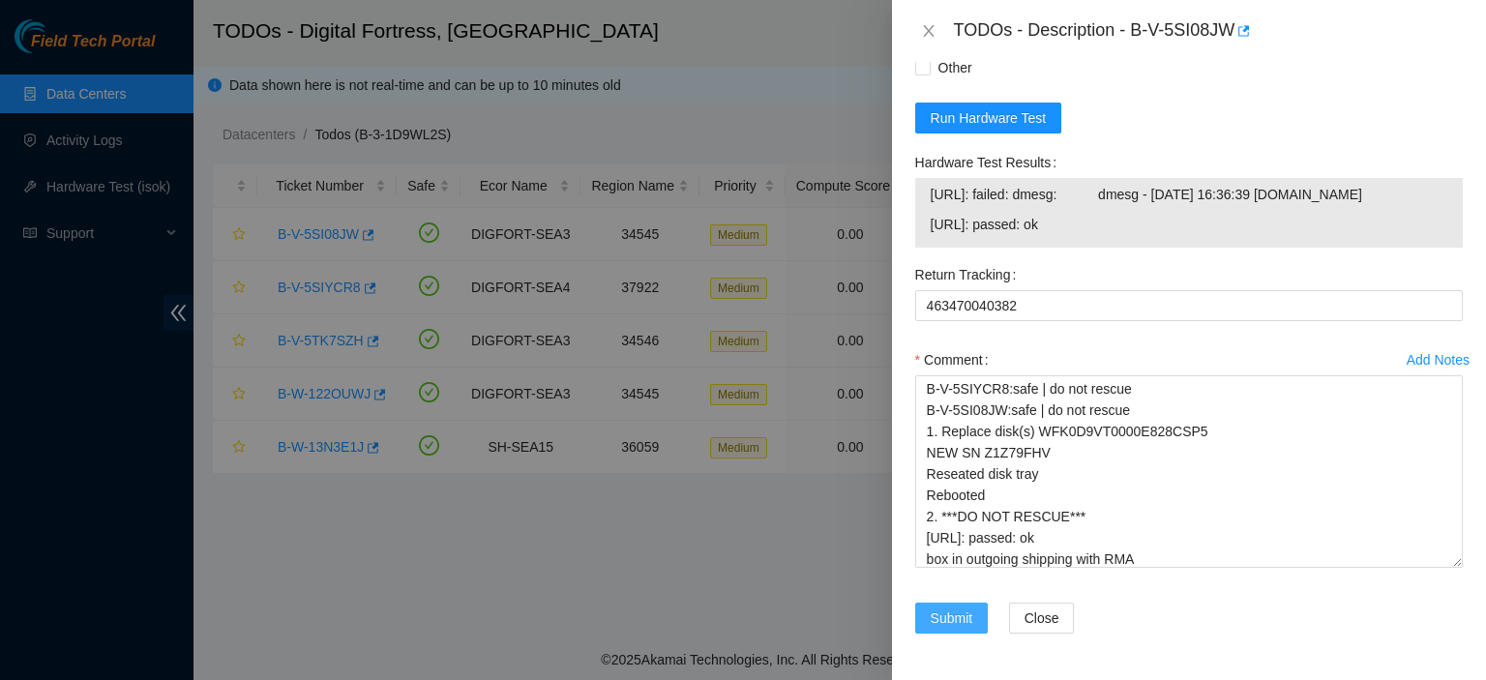
click at [944, 622] on span "Submit" at bounding box center [952, 618] width 43 height 21
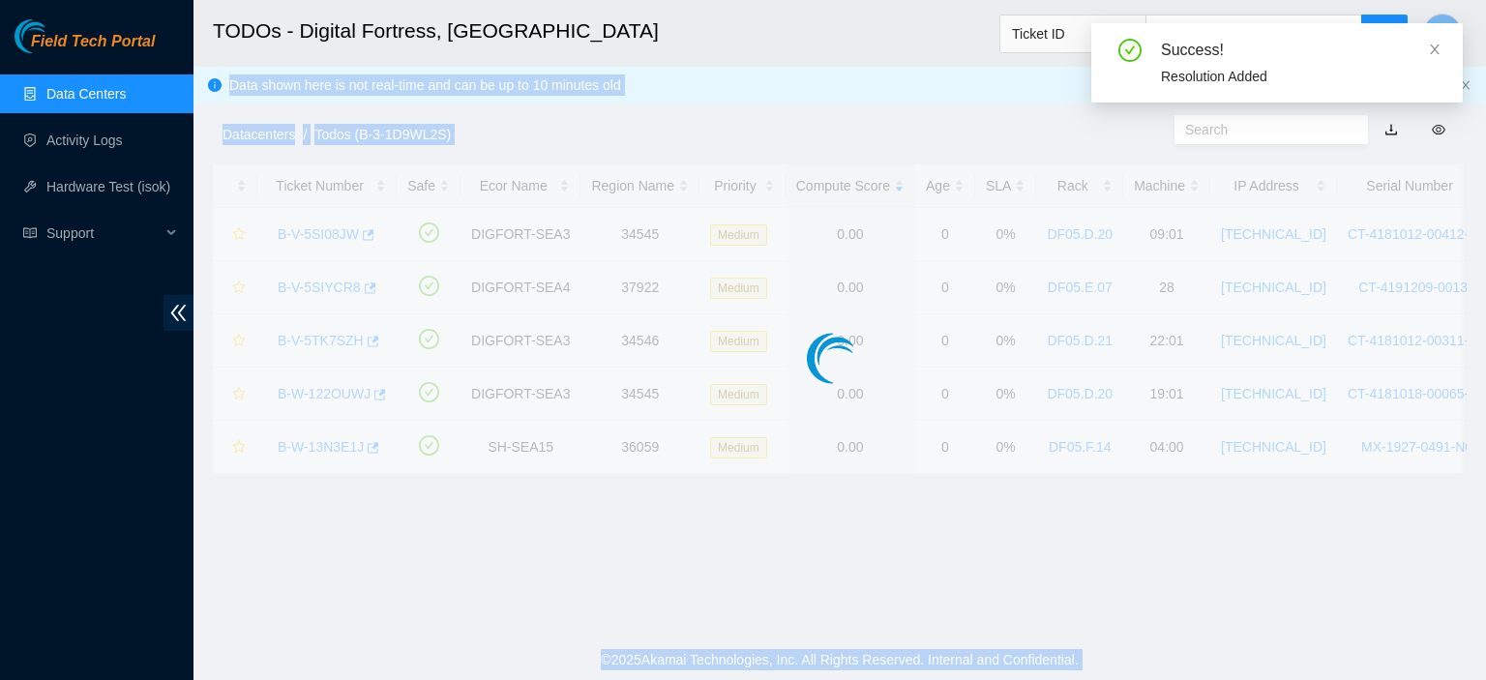
scroll to position [595, 0]
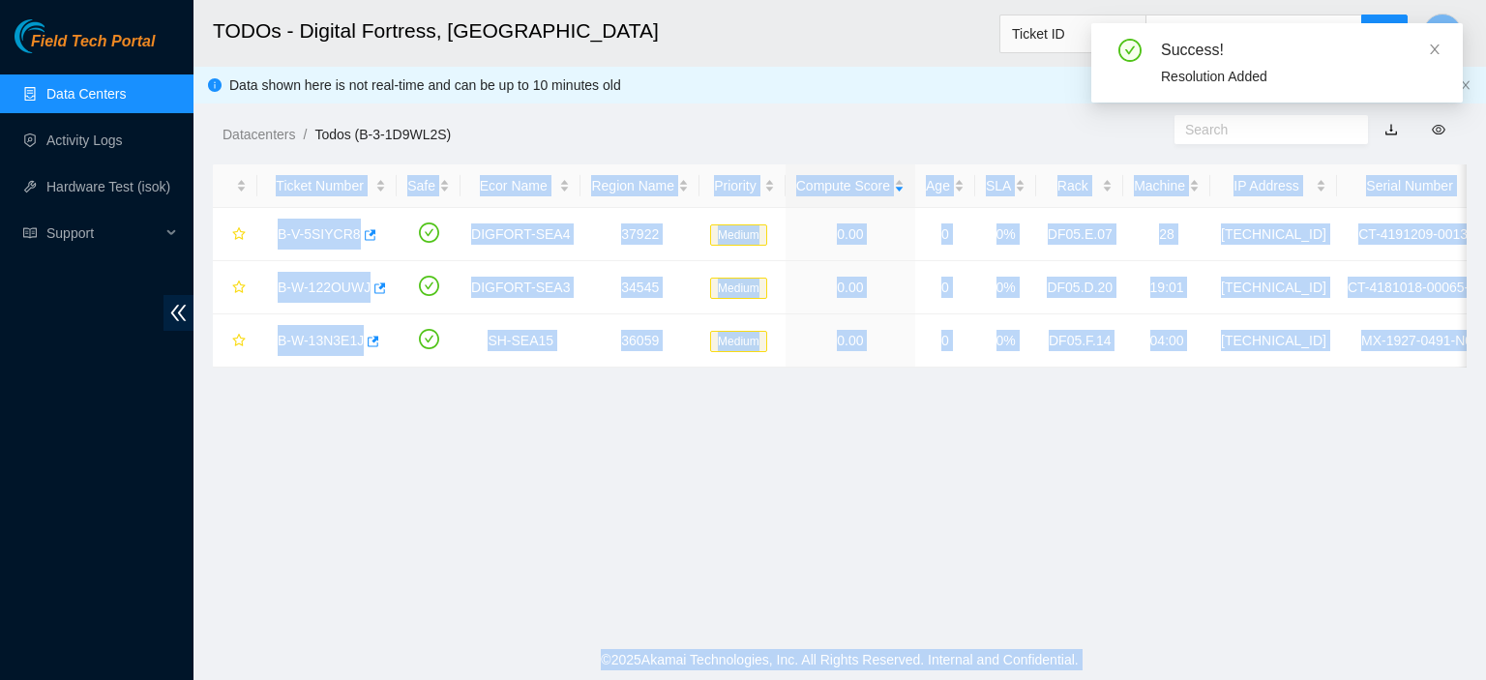
drag, startPoint x: 1135, startPoint y: 13, endPoint x: 1056, endPoint y: 142, distance: 152.0
click at [1056, 142] on body "Field Tech Portal Data Centers Activity Logs Hardware Test (isok) Support TODOs…" at bounding box center [743, 340] width 1486 height 680
click at [850, 503] on main "TODOs - Digital Fortress, Seattle Ticket ID K Data shown here is not real-time …" at bounding box center [840, 320] width 1293 height 640
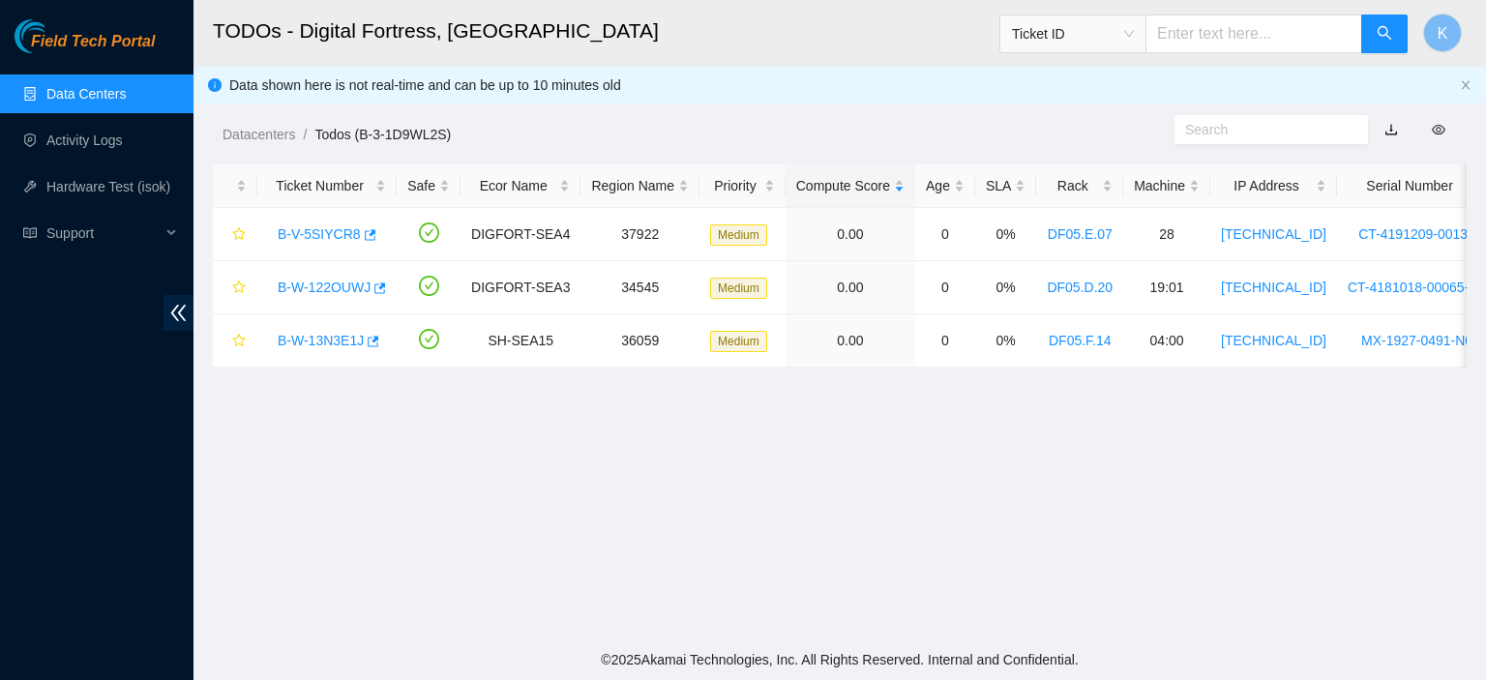
click at [111, 100] on link "Data Centers" at bounding box center [85, 93] width 79 height 15
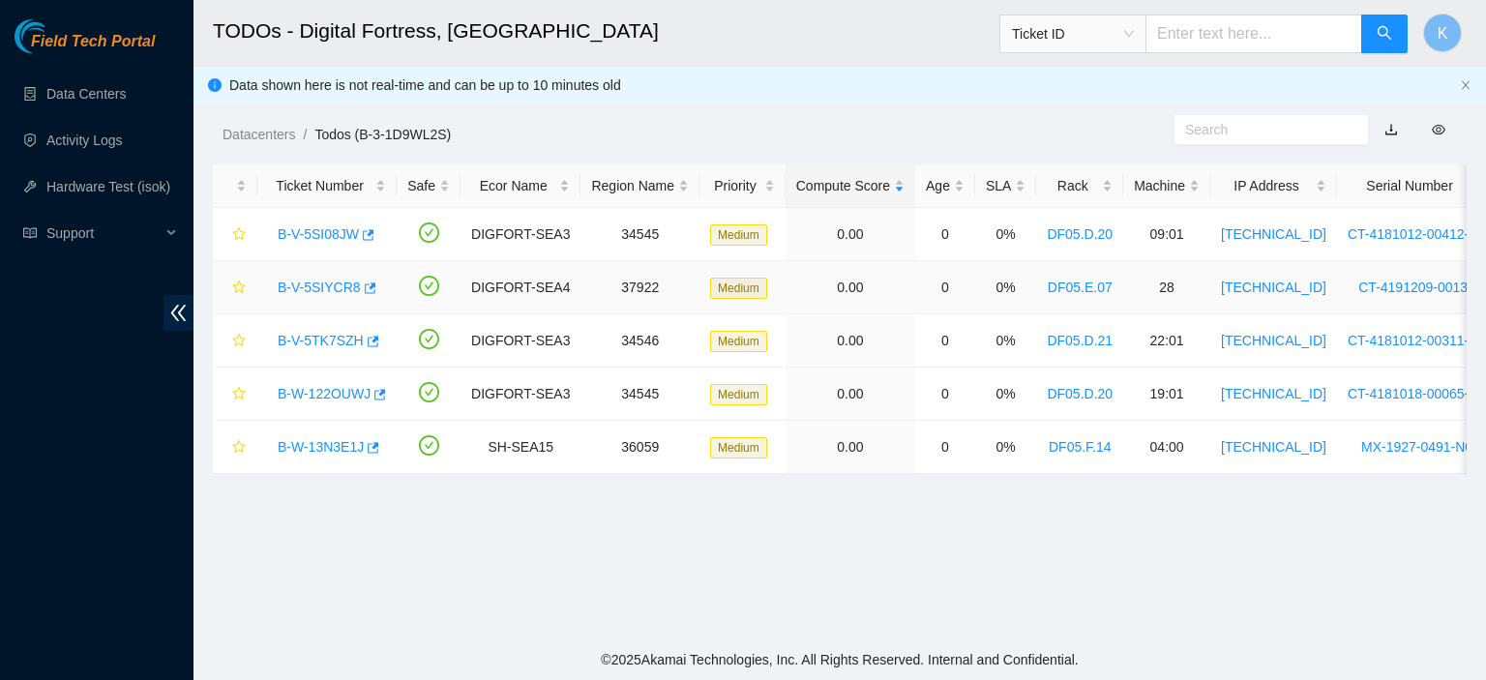
click at [336, 289] on link "B-V-5SIYCR8" at bounding box center [319, 287] width 83 height 15
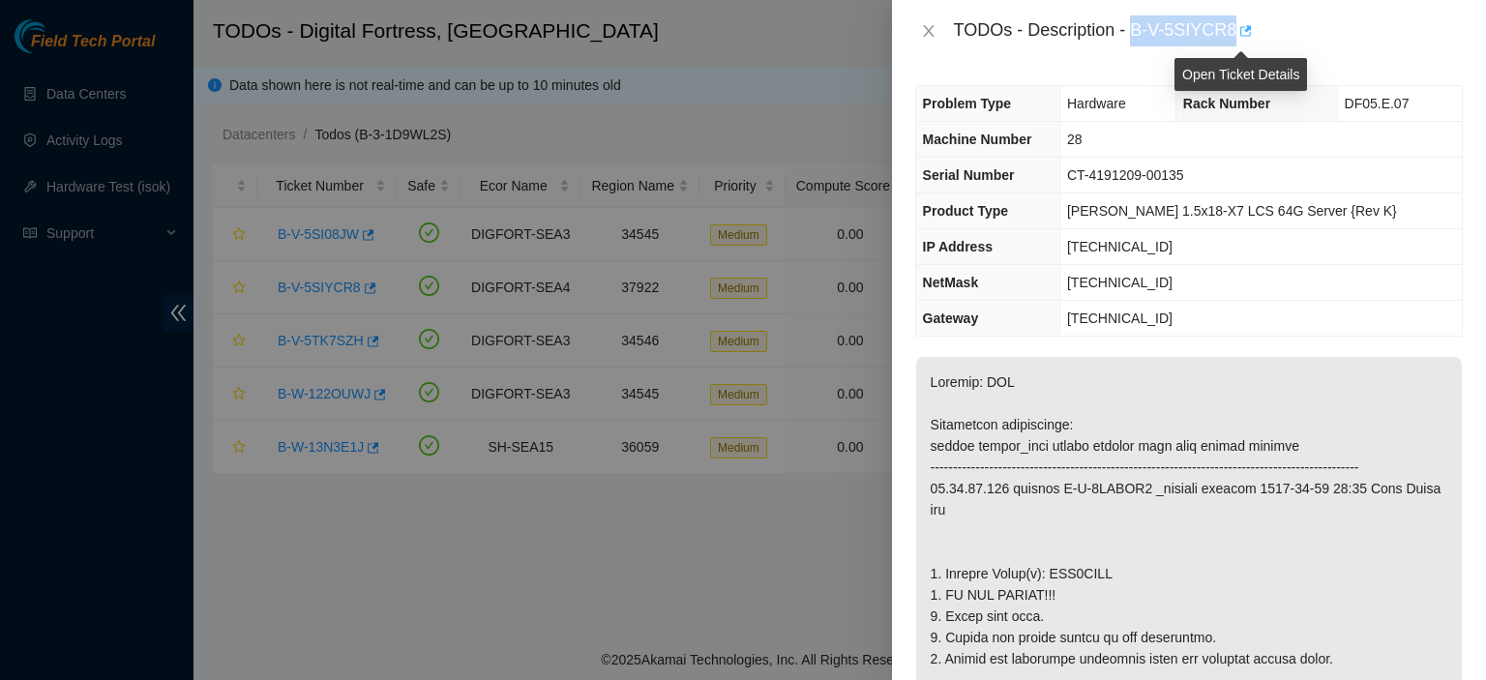
drag, startPoint x: 1133, startPoint y: 34, endPoint x: 1233, endPoint y: 34, distance: 99.7
click at [1233, 34] on div "TODOs - Description - B-V-5SIYCR8" at bounding box center [1208, 30] width 509 height 31
copy div "B-V-5SIYCR8"
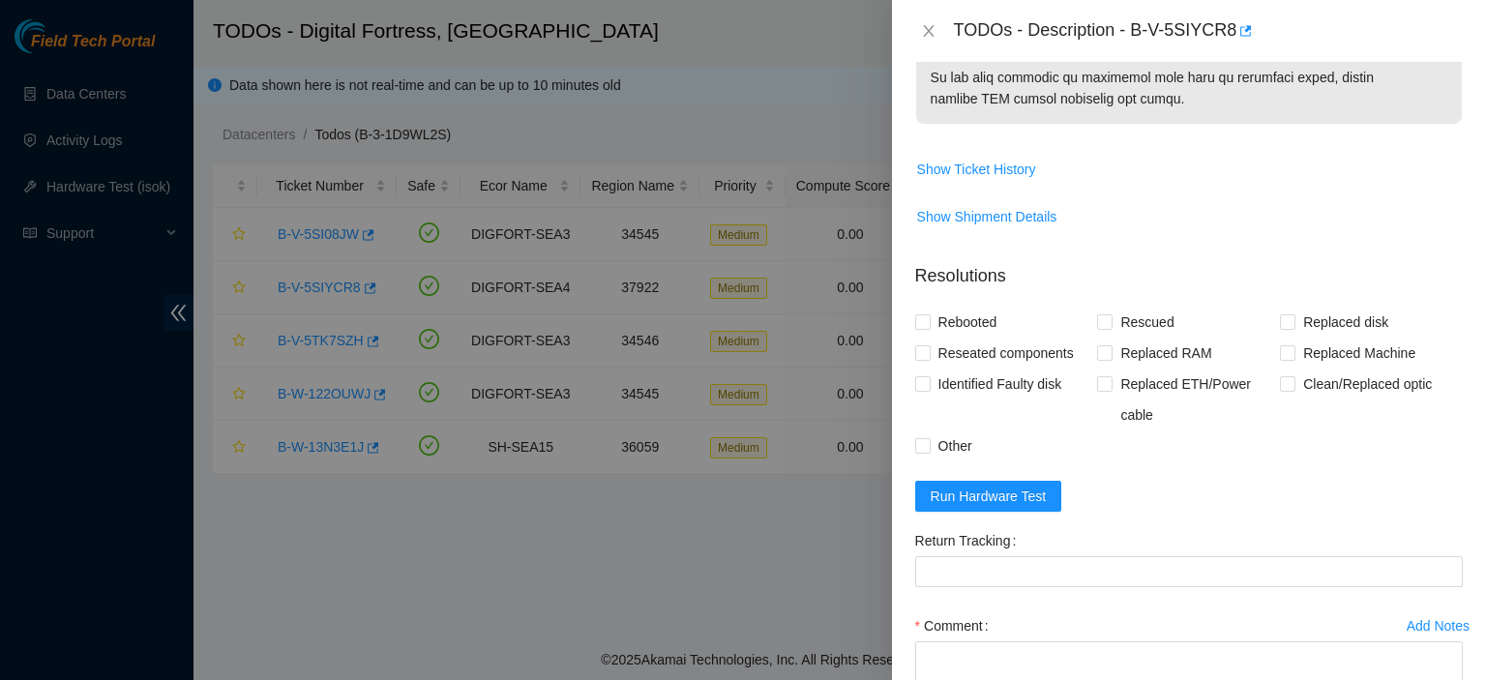
scroll to position [1175, 0]
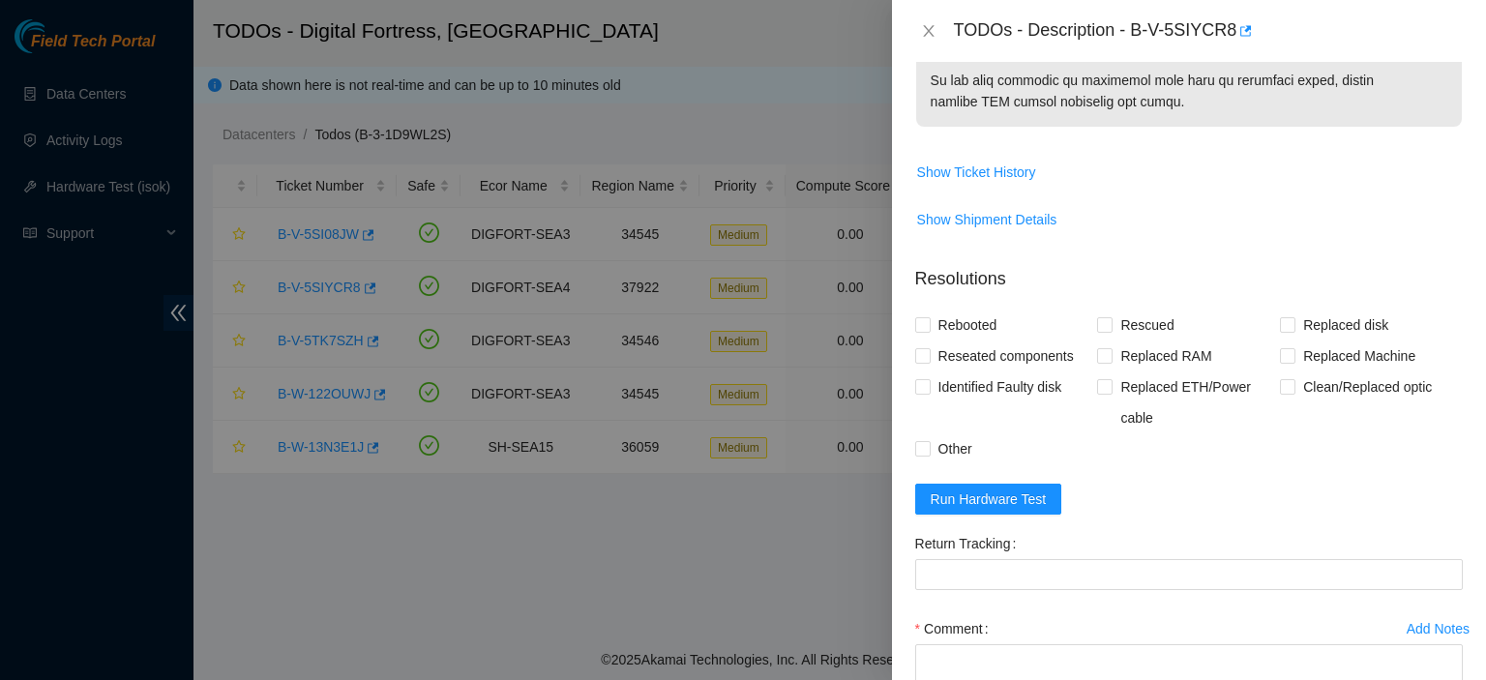
click at [1285, 434] on div "Clean/Replaced optic" at bounding box center [1371, 403] width 183 height 62
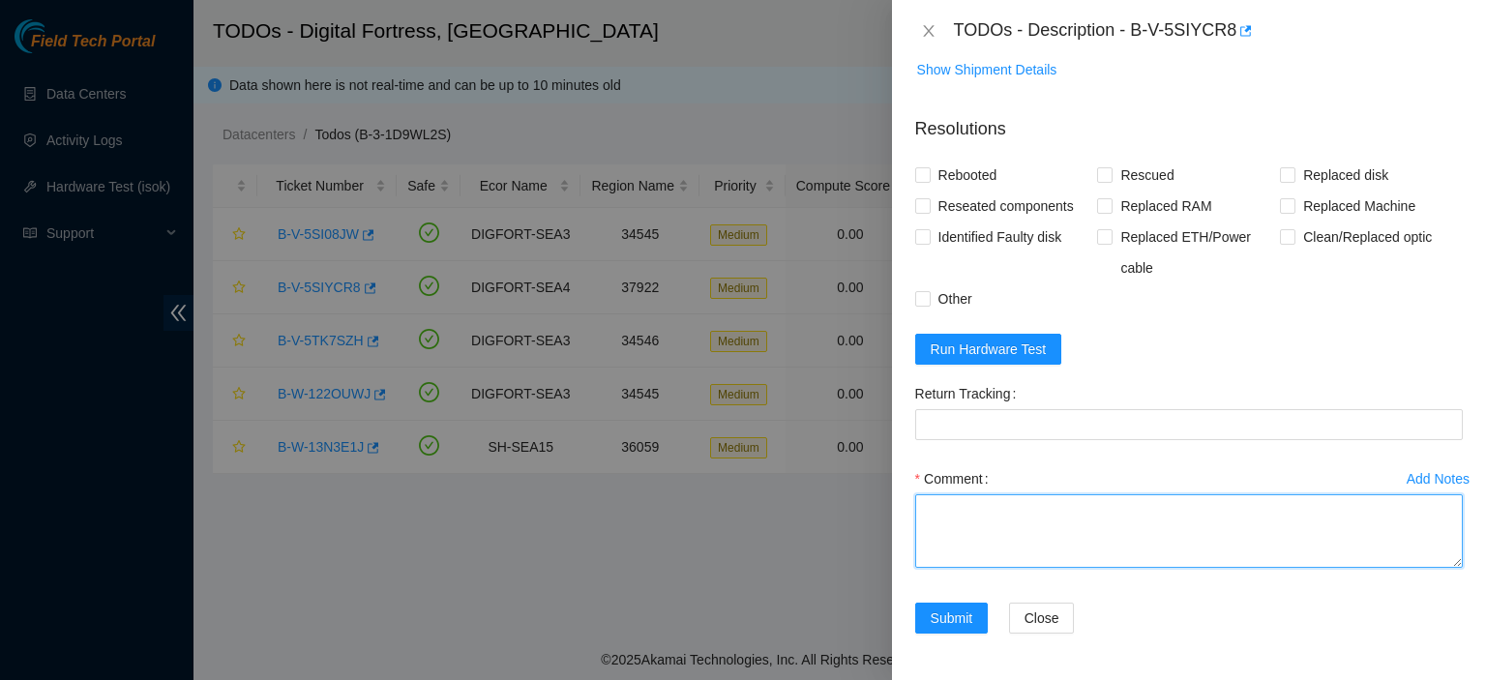
click at [1088, 540] on textarea "Comment" at bounding box center [1189, 532] width 548 height 74
paste textarea "kbbyrne23@gmail.com - sisingh has completed your request (B-V-5SIYCR8, B-V-5SI0…"
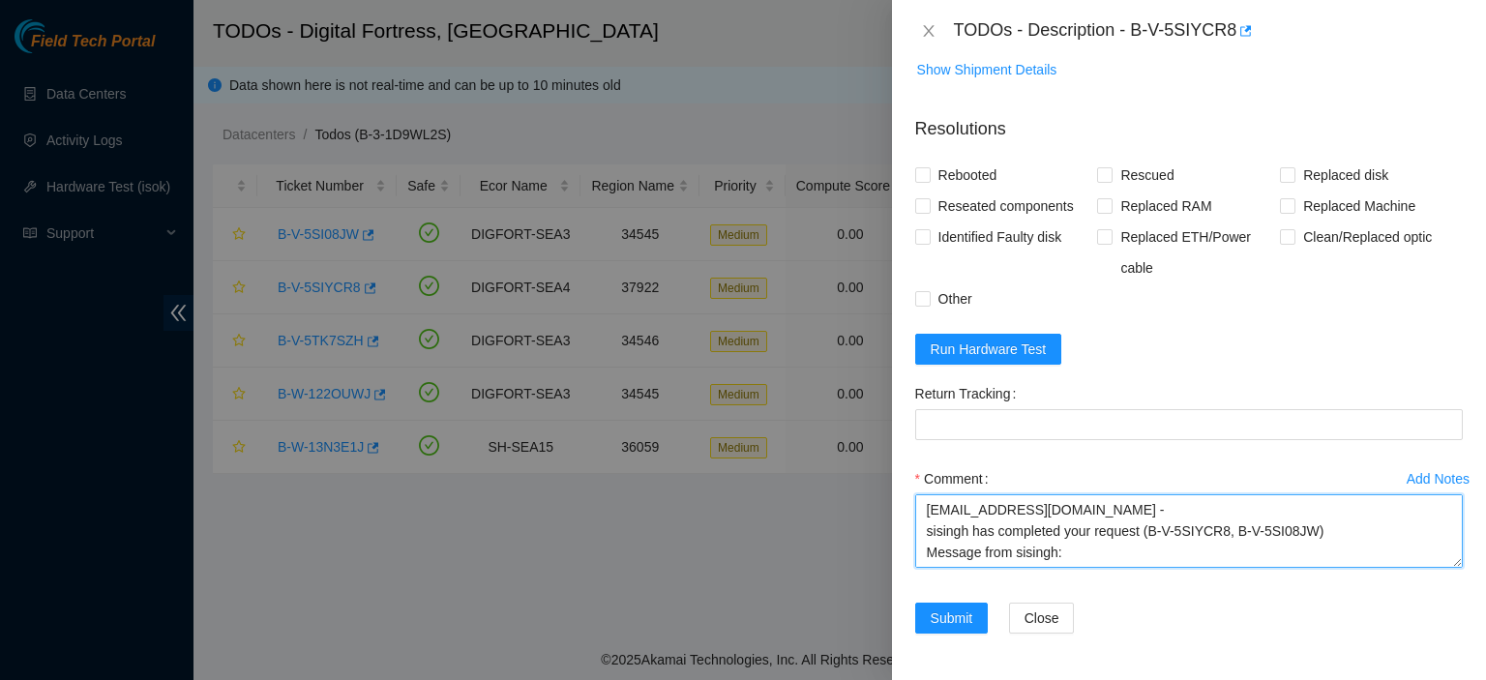
scroll to position [37, 0]
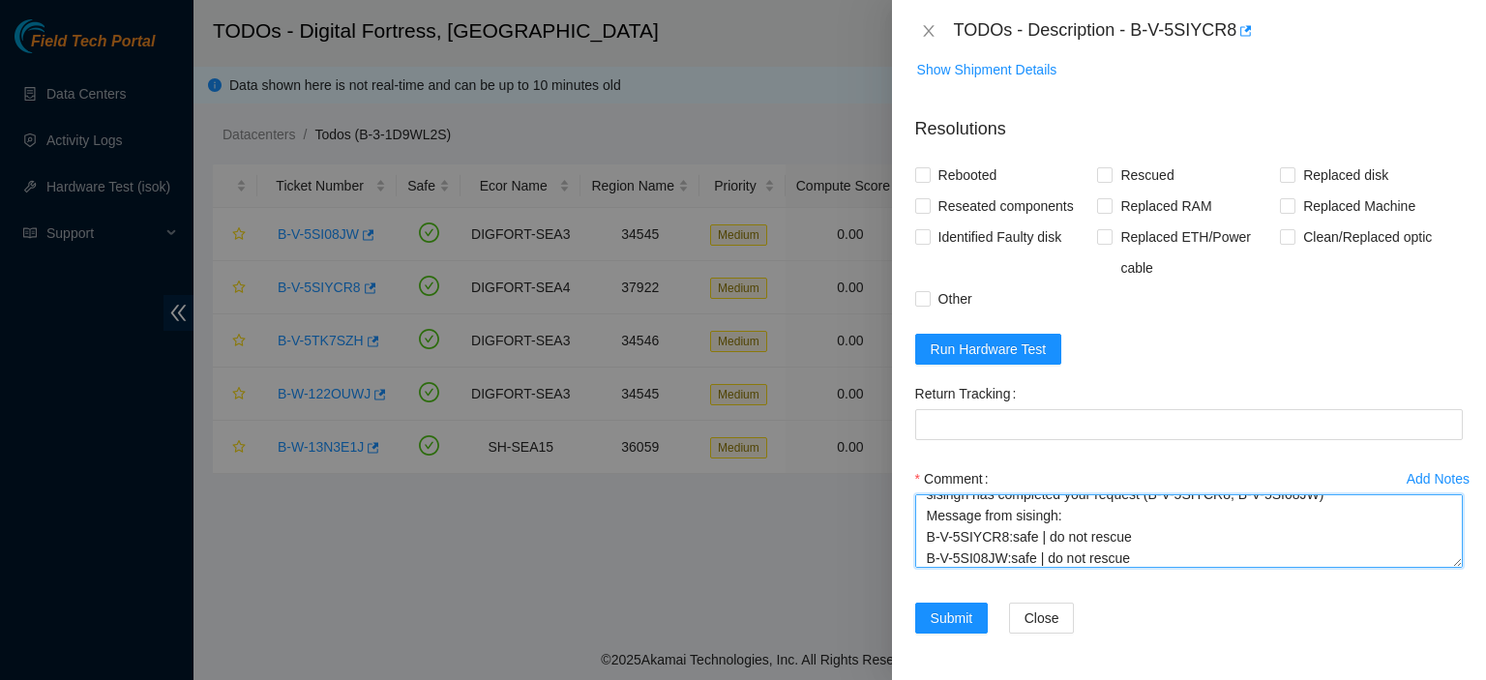
type textarea "kbbyrne23@gmail.com - sisingh has completed your request (B-V-5SIYCR8, B-V-5SI0…"
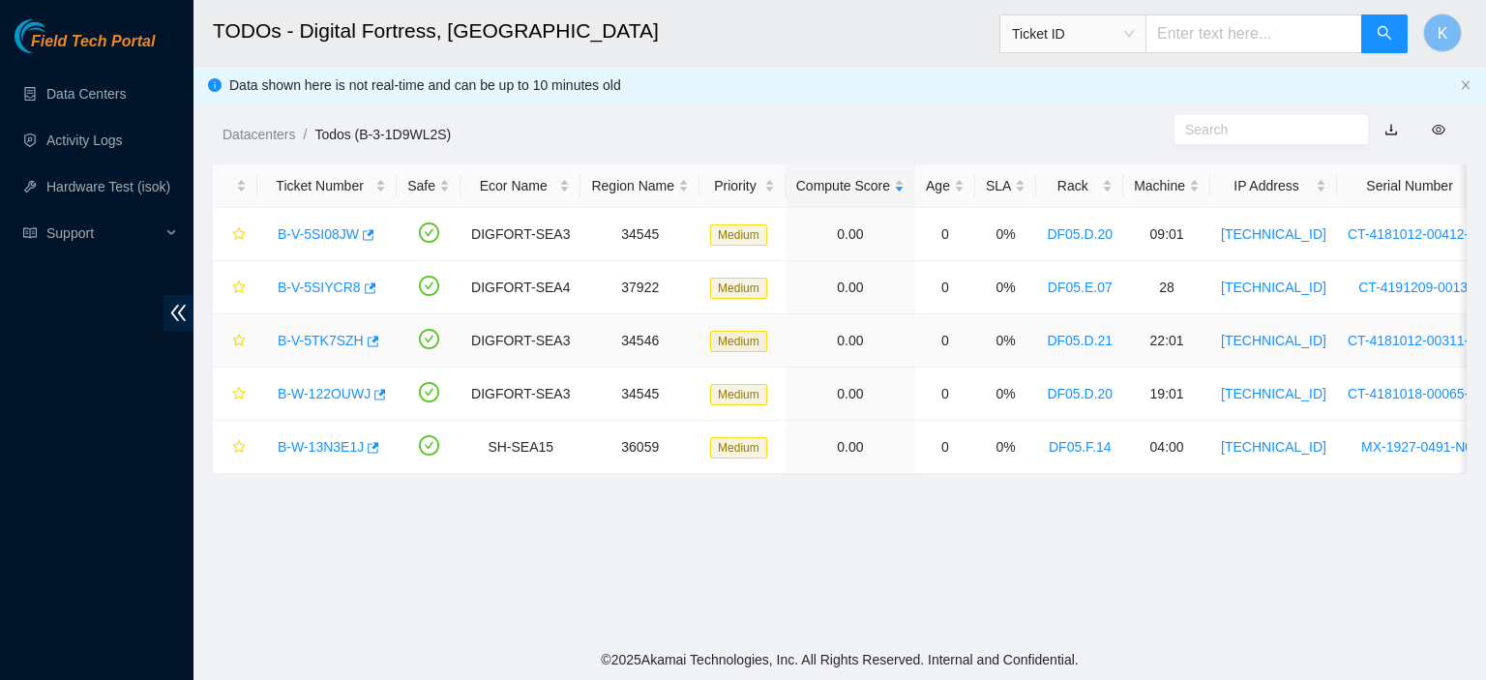
click at [335, 340] on link "B-V-5TK7SZH" at bounding box center [321, 340] width 86 height 15
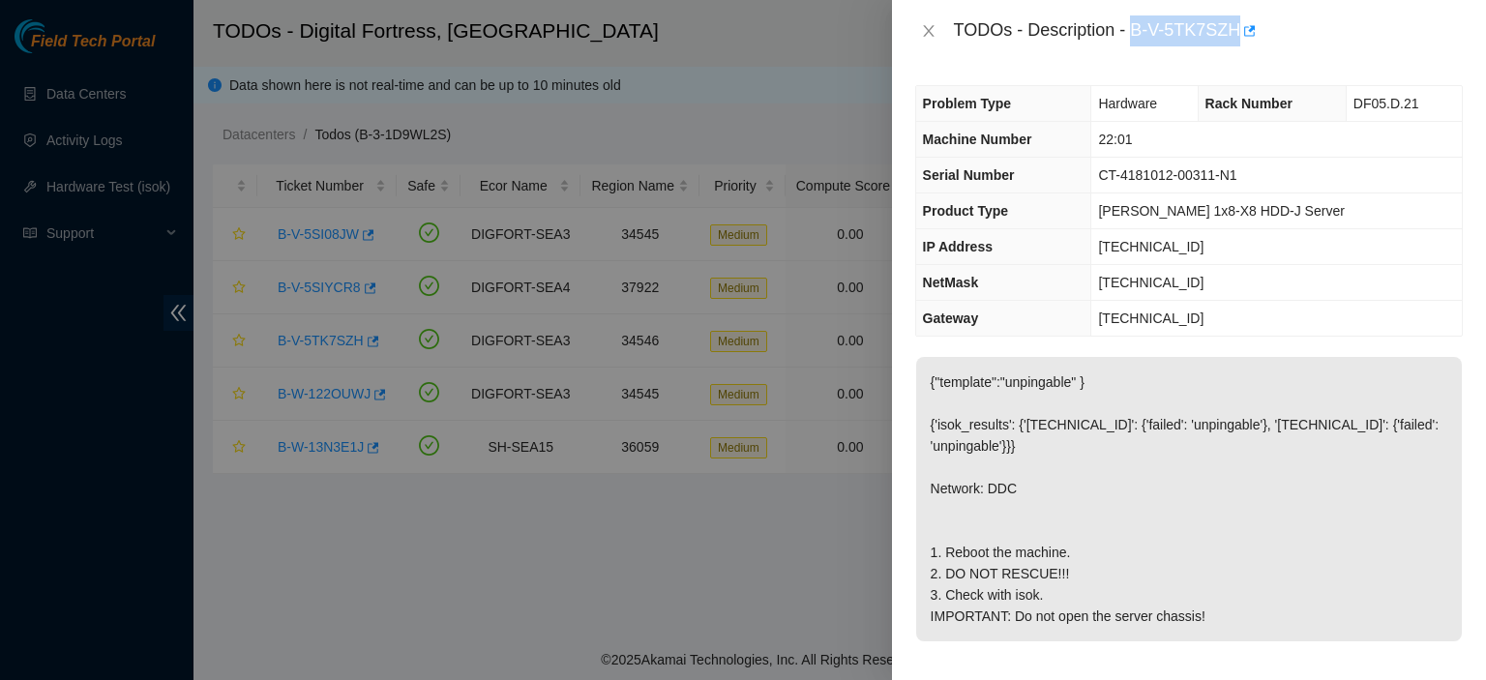
drag, startPoint x: 1136, startPoint y: 28, endPoint x: 1238, endPoint y: 30, distance: 101.6
click at [1238, 30] on div "TODOs - Description - B-V-5TK7SZH" at bounding box center [1208, 30] width 509 height 31
copy div "B-V-5TK7SZH"
click at [935, 23] on icon "close" at bounding box center [928, 30] width 15 height 15
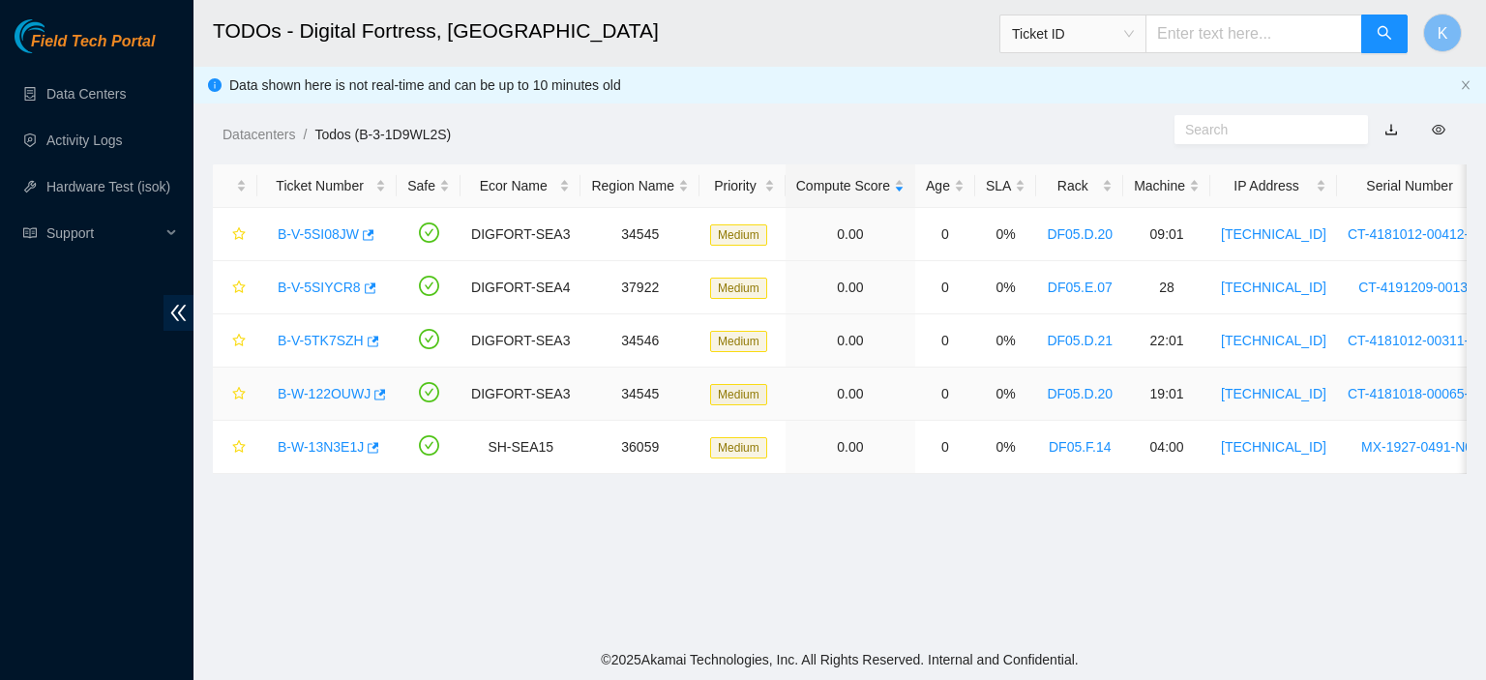
click at [315, 391] on link "B-W-122OUWJ" at bounding box center [324, 393] width 93 height 15
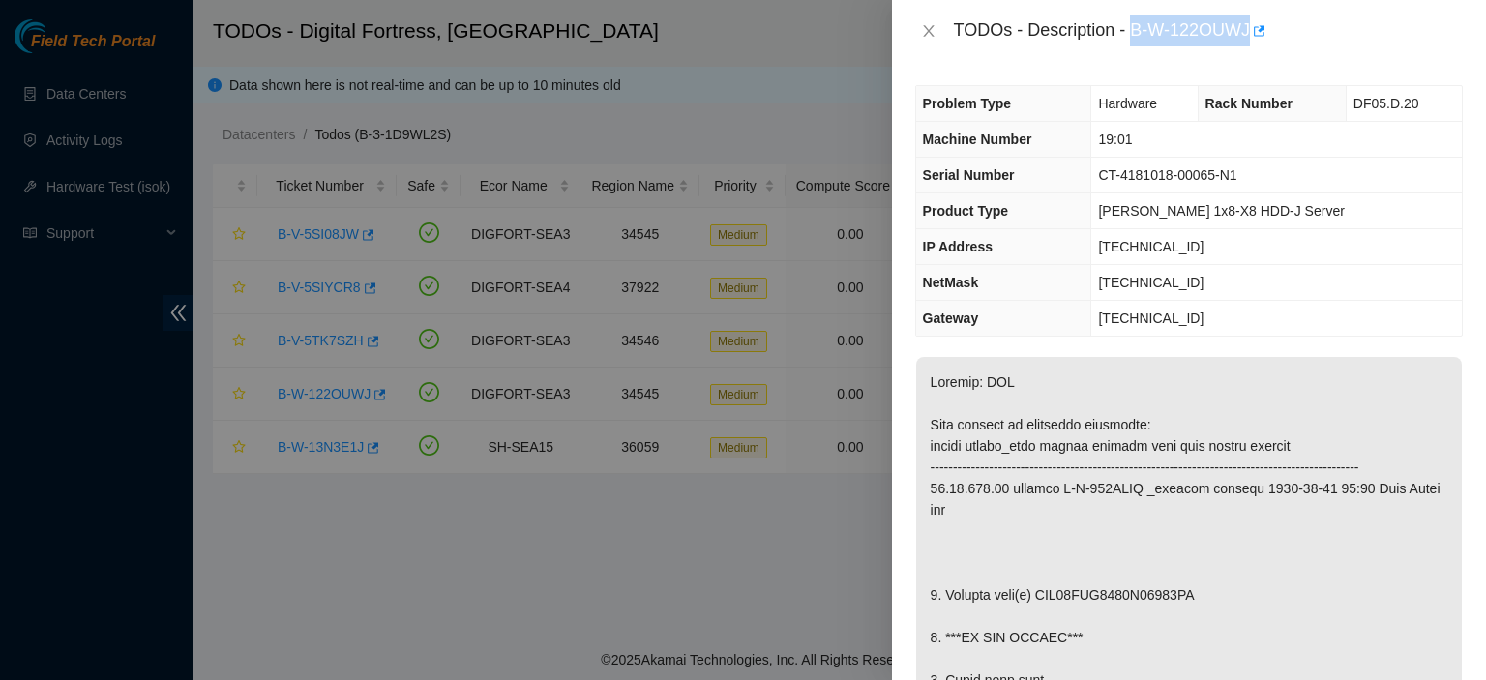
drag, startPoint x: 1130, startPoint y: 33, endPoint x: 1249, endPoint y: 27, distance: 119.2
click at [1249, 27] on div "TODOs - Description - B-W-122OUWJ" at bounding box center [1208, 30] width 509 height 31
copy div "B-W-122OUWJ"
click at [1398, 291] on td "[TECHNICAL_ID]" at bounding box center [1277, 283] width 371 height 36
click at [929, 33] on icon "close" at bounding box center [928, 31] width 11 height 12
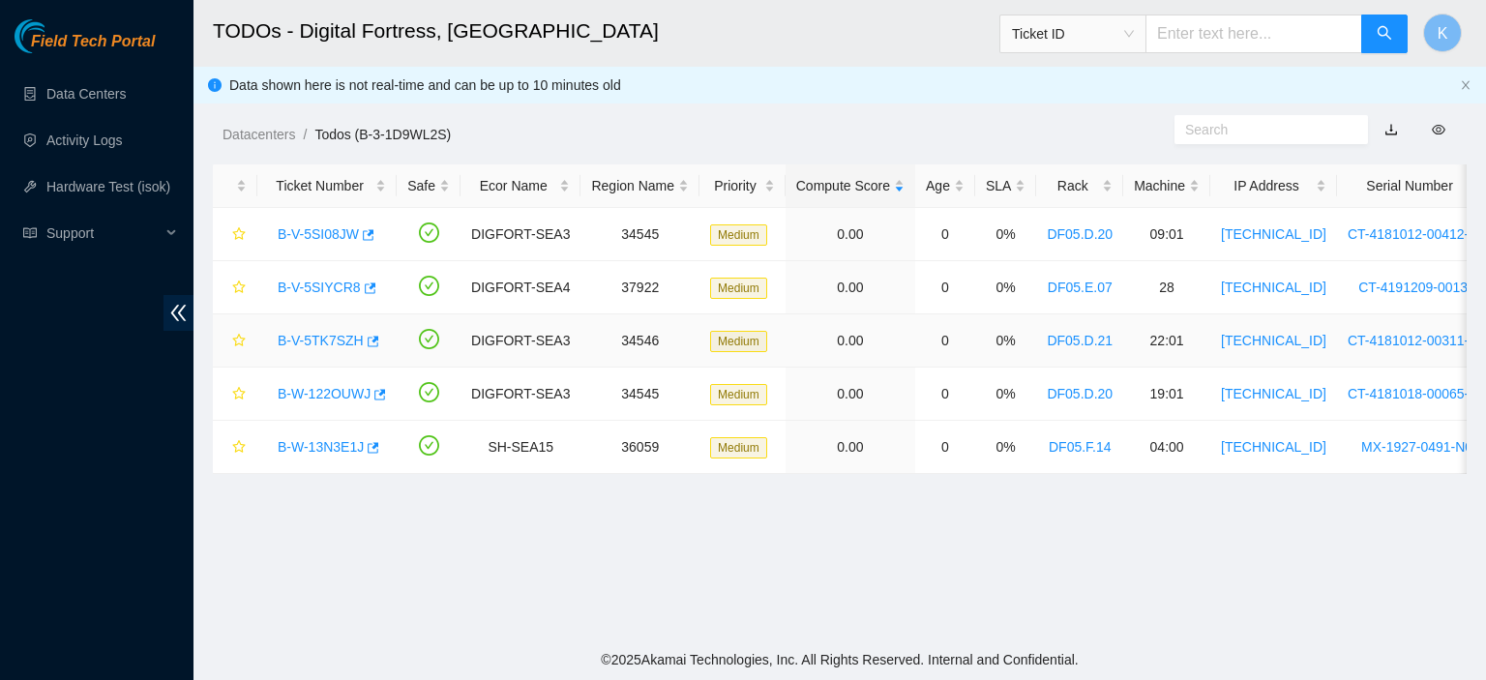
click at [305, 336] on link "B-V-5TK7SZH" at bounding box center [321, 340] width 86 height 15
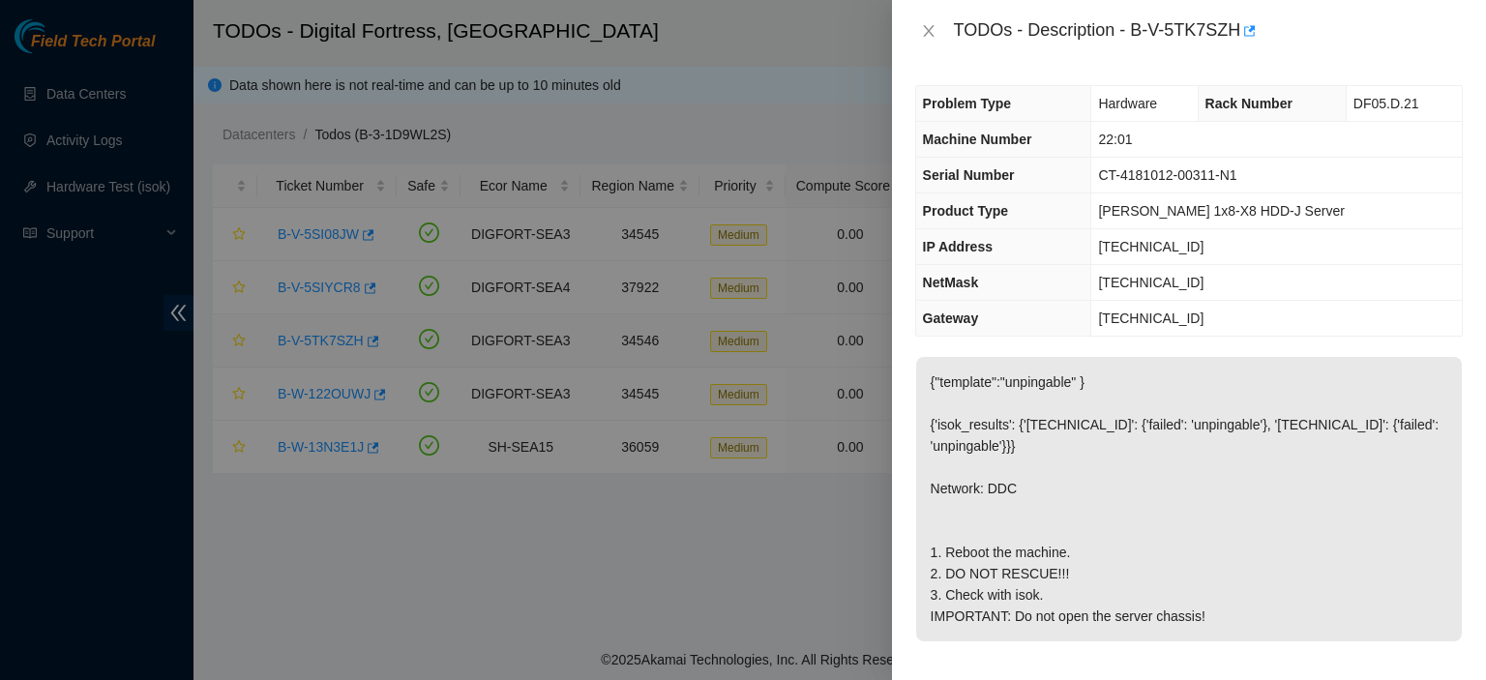
click at [305, 336] on div at bounding box center [743, 340] width 1486 height 680
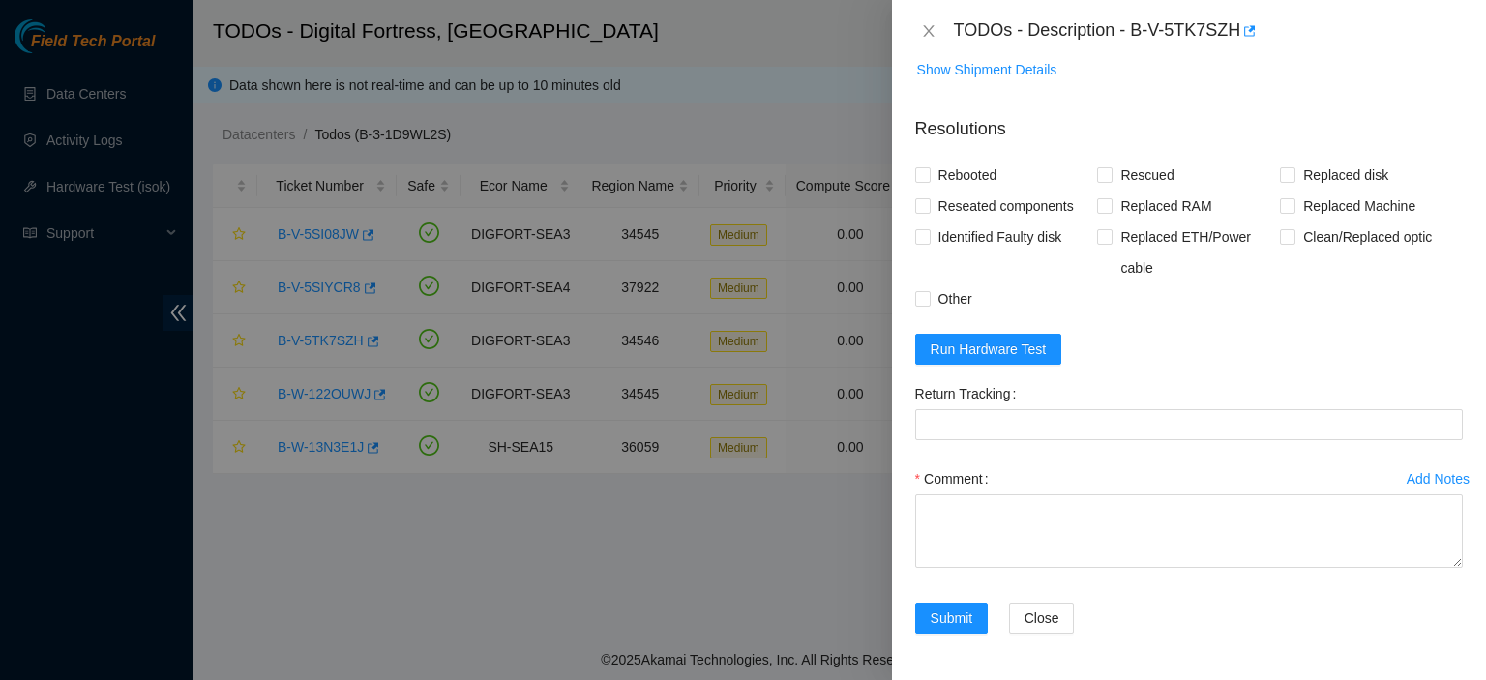
scroll to position [727, 0]
click at [919, 301] on input "Other" at bounding box center [922, 298] width 14 height 14
checkbox input "true"
click at [921, 514] on textarea "Comment" at bounding box center [1189, 532] width 548 height 74
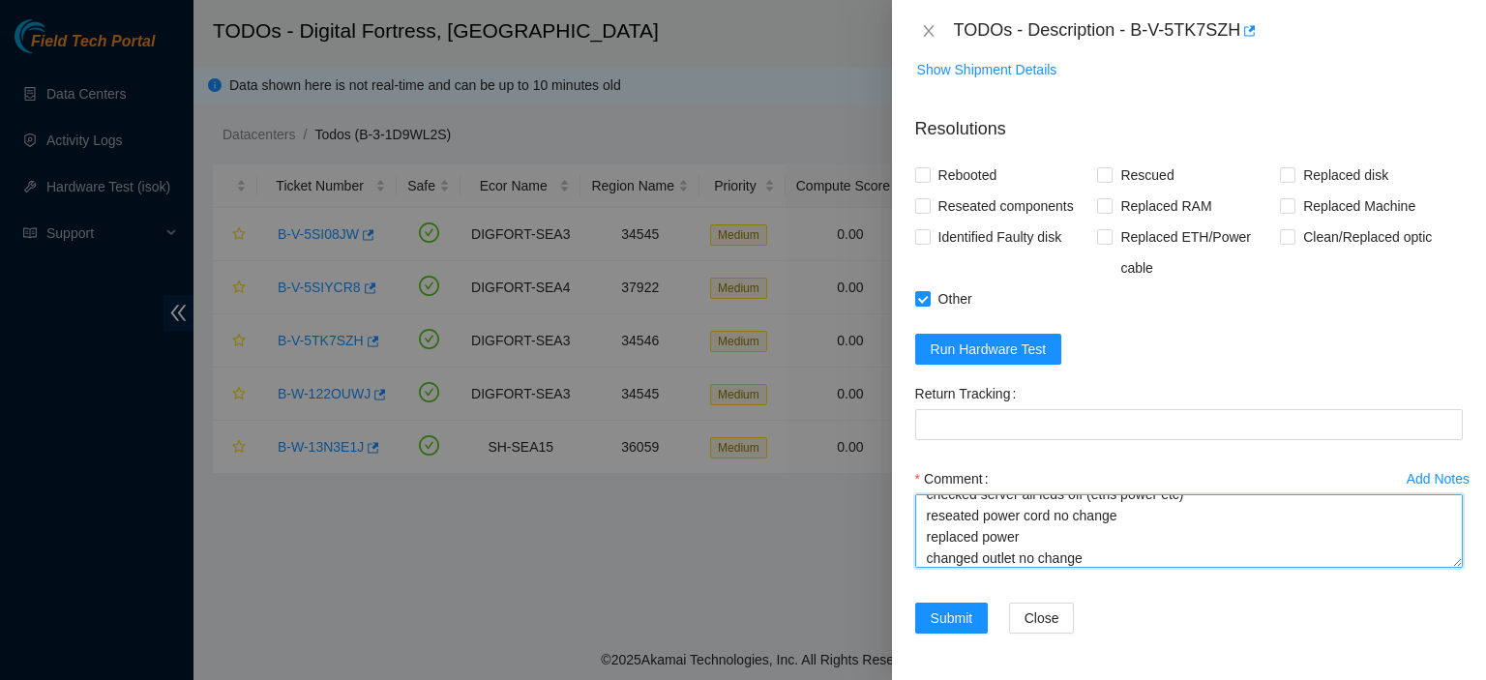
scroll to position [37, 0]
type textarea "checked server all leds off (eths power etc) reseated power cord no change repl…"
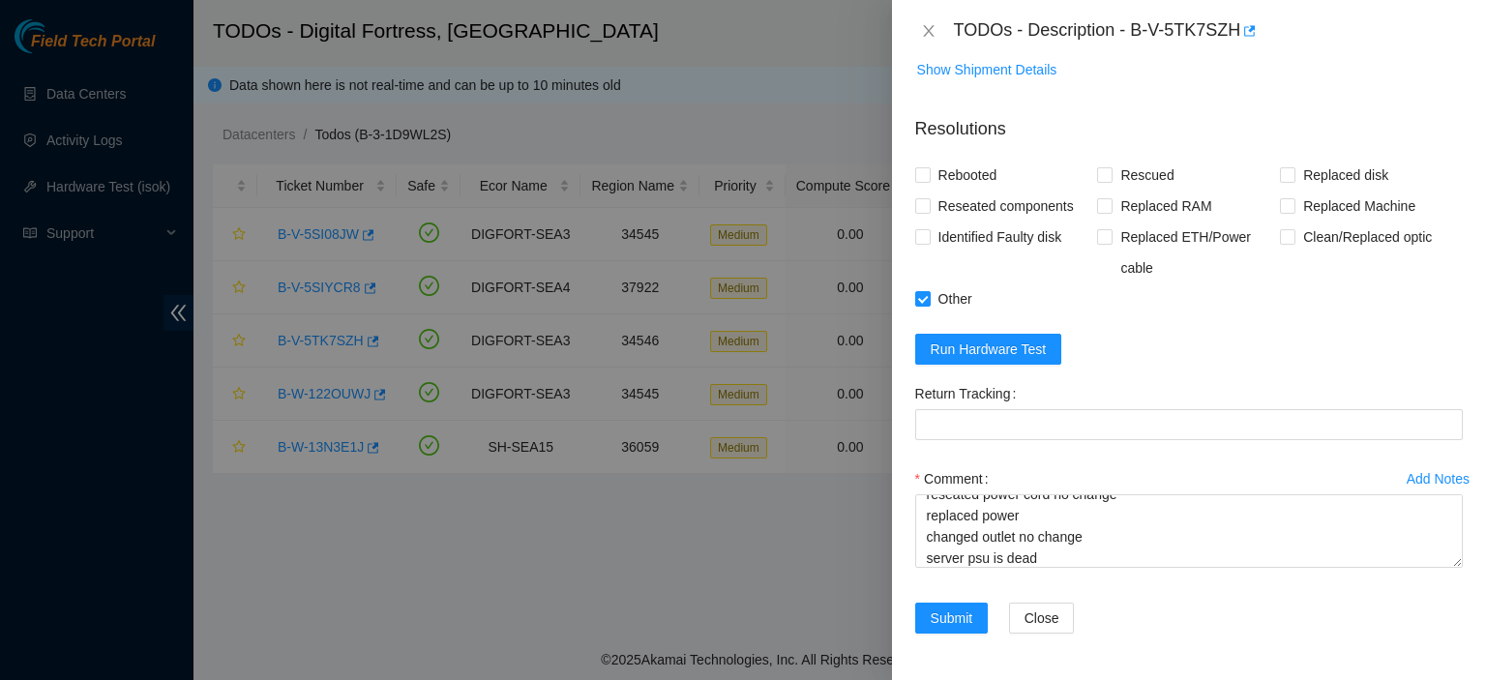
click at [1089, 242] on div "Identified Faulty disk" at bounding box center [1006, 253] width 183 height 62
click at [1097, 239] on input "Replaced ETH/Power cable" at bounding box center [1104, 236] width 14 height 14
checkbox input "true"
click at [931, 626] on span "Submit" at bounding box center [952, 618] width 43 height 21
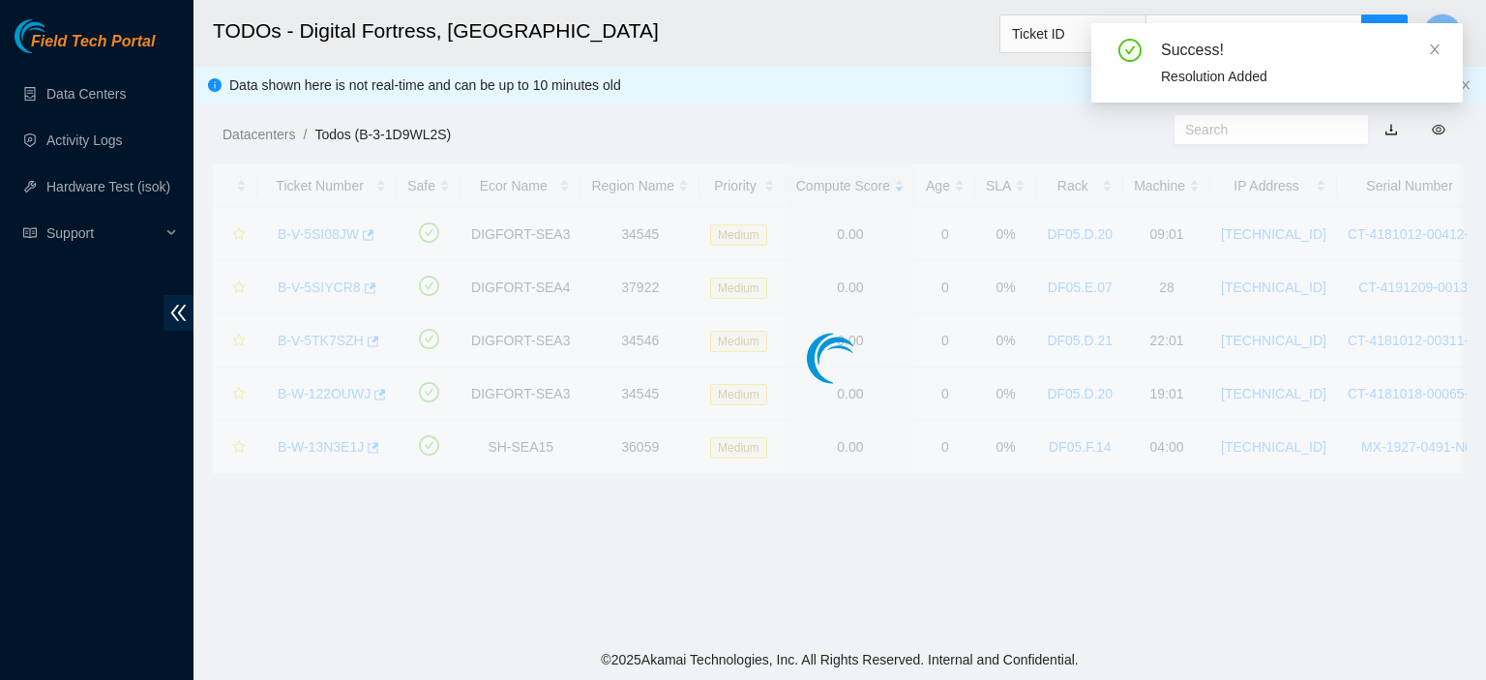
scroll to position [471, 0]
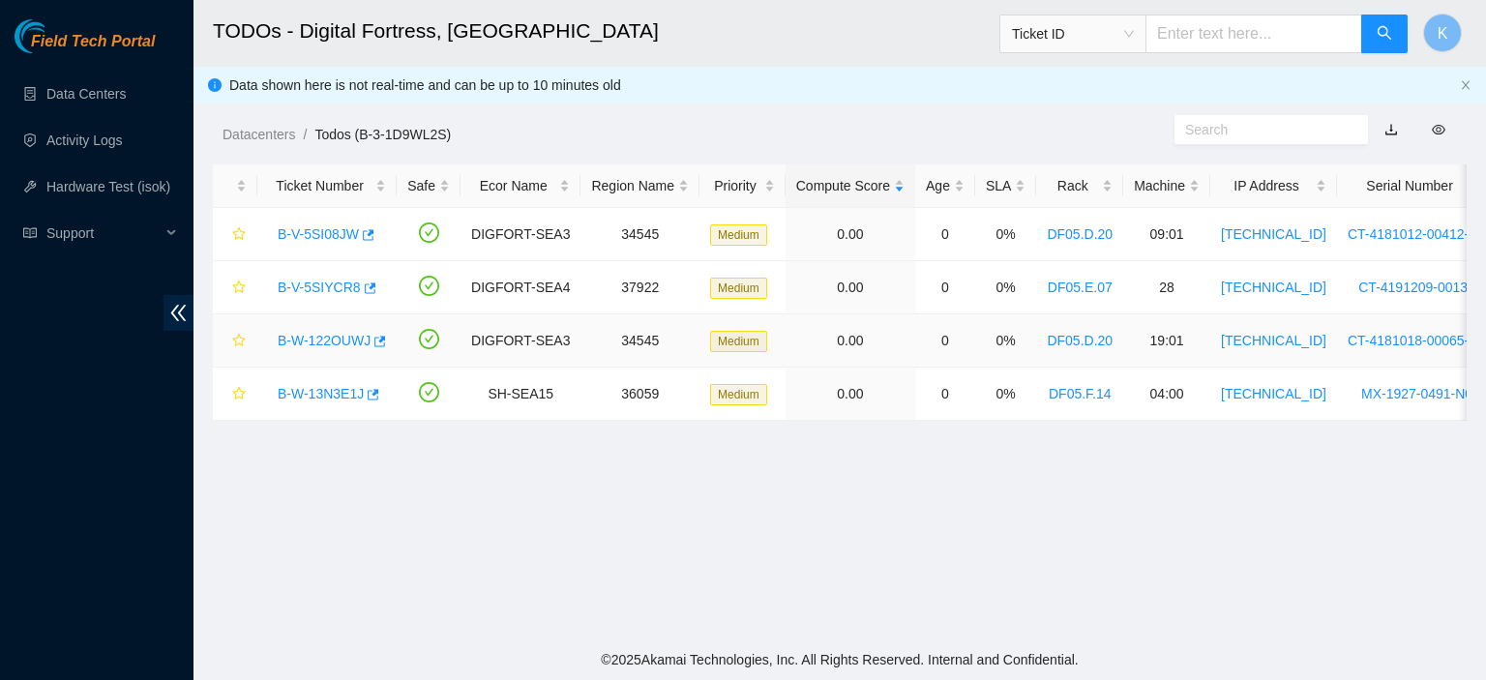
click at [296, 347] on link "B-W-122OUWJ" at bounding box center [324, 340] width 93 height 15
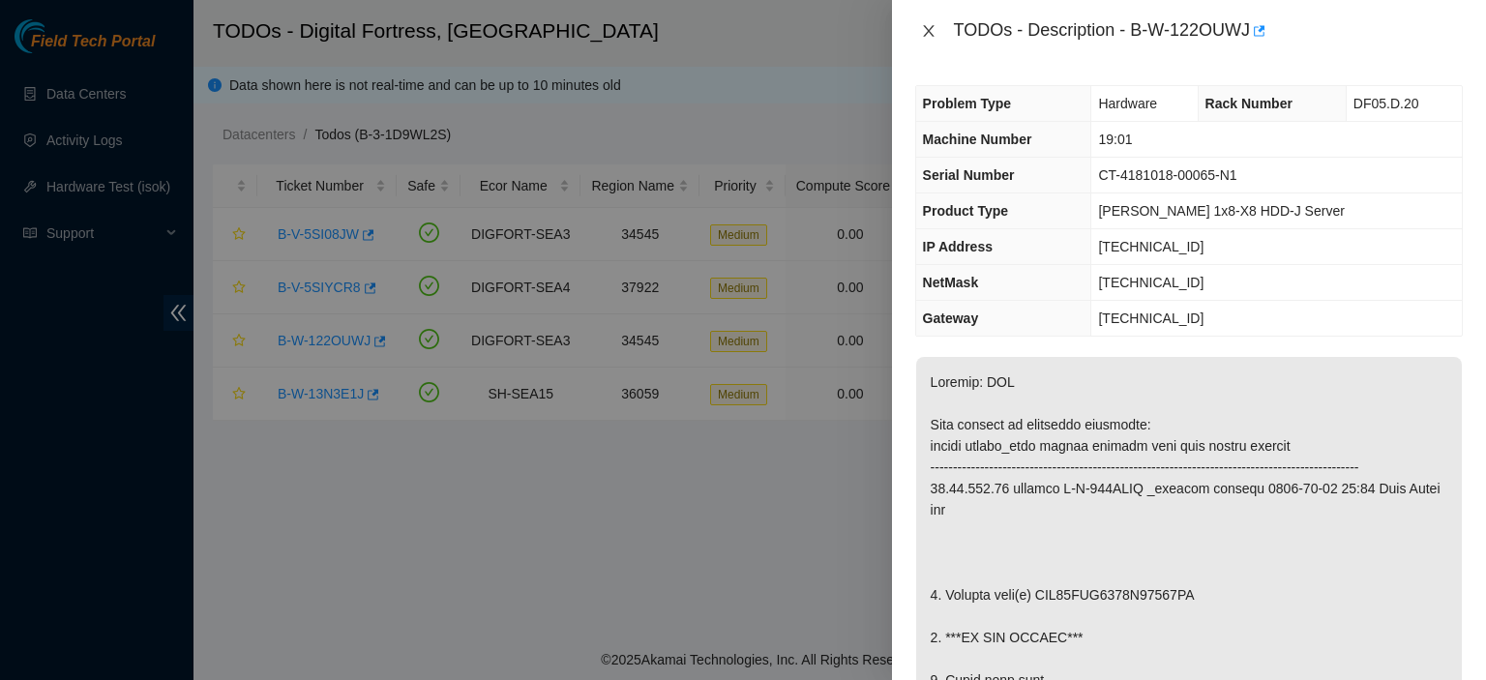
click at [924, 30] on icon "close" at bounding box center [928, 30] width 15 height 15
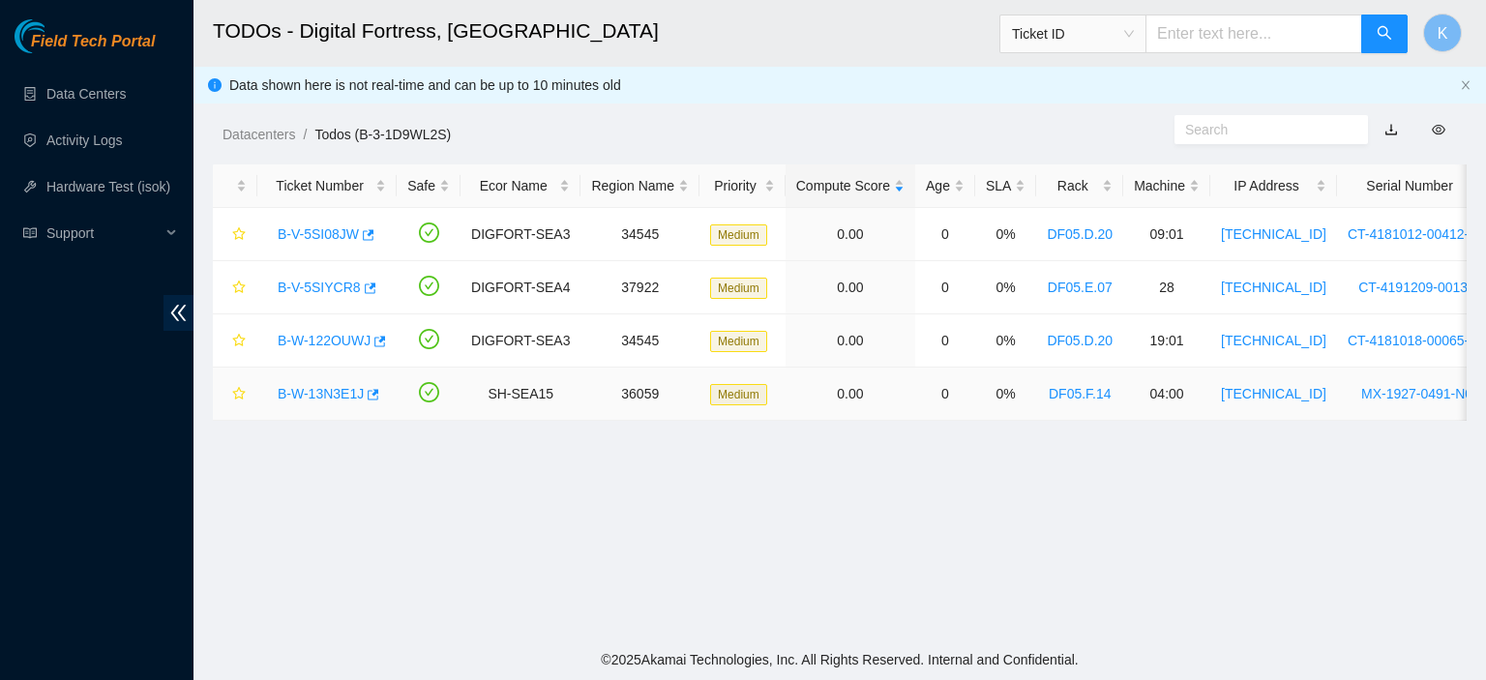
click at [315, 389] on link "B-W-13N3E1J" at bounding box center [321, 393] width 86 height 15
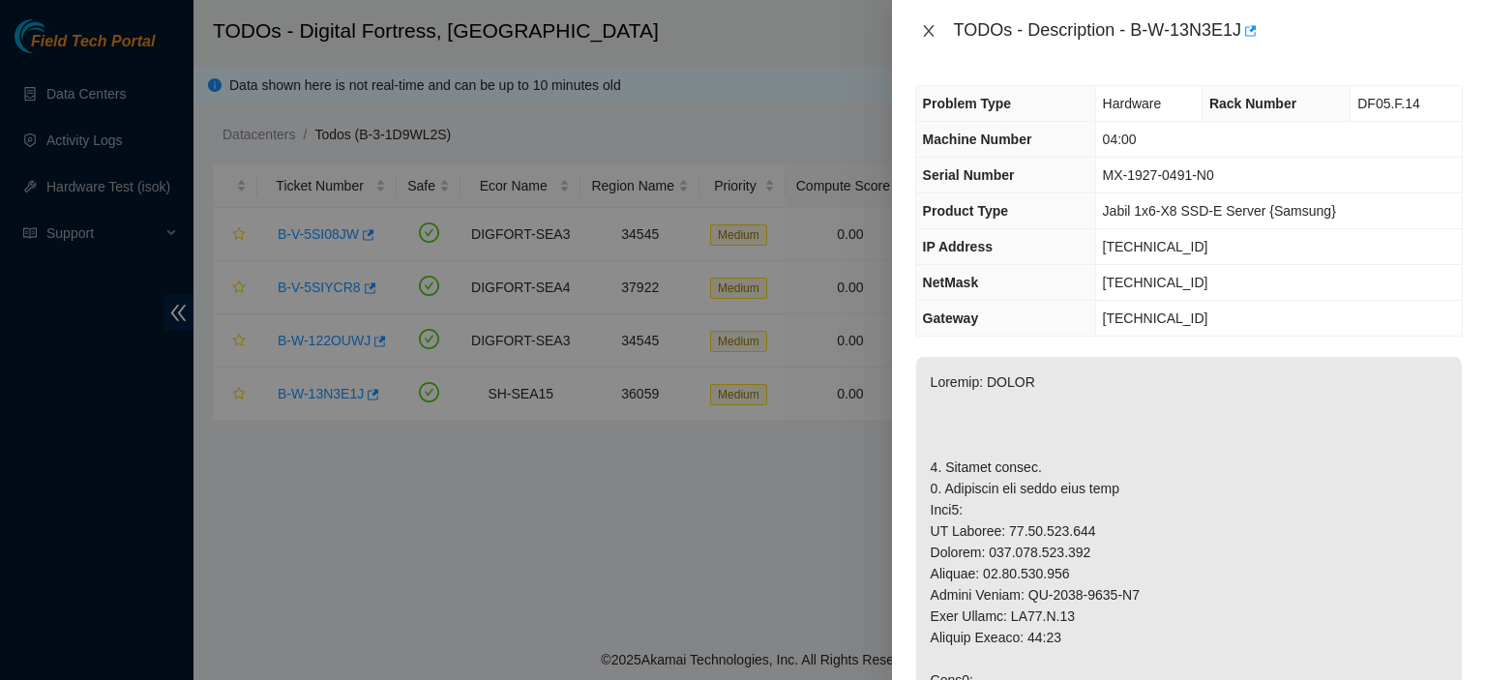
click at [928, 39] on button "Close" at bounding box center [928, 31] width 27 height 18
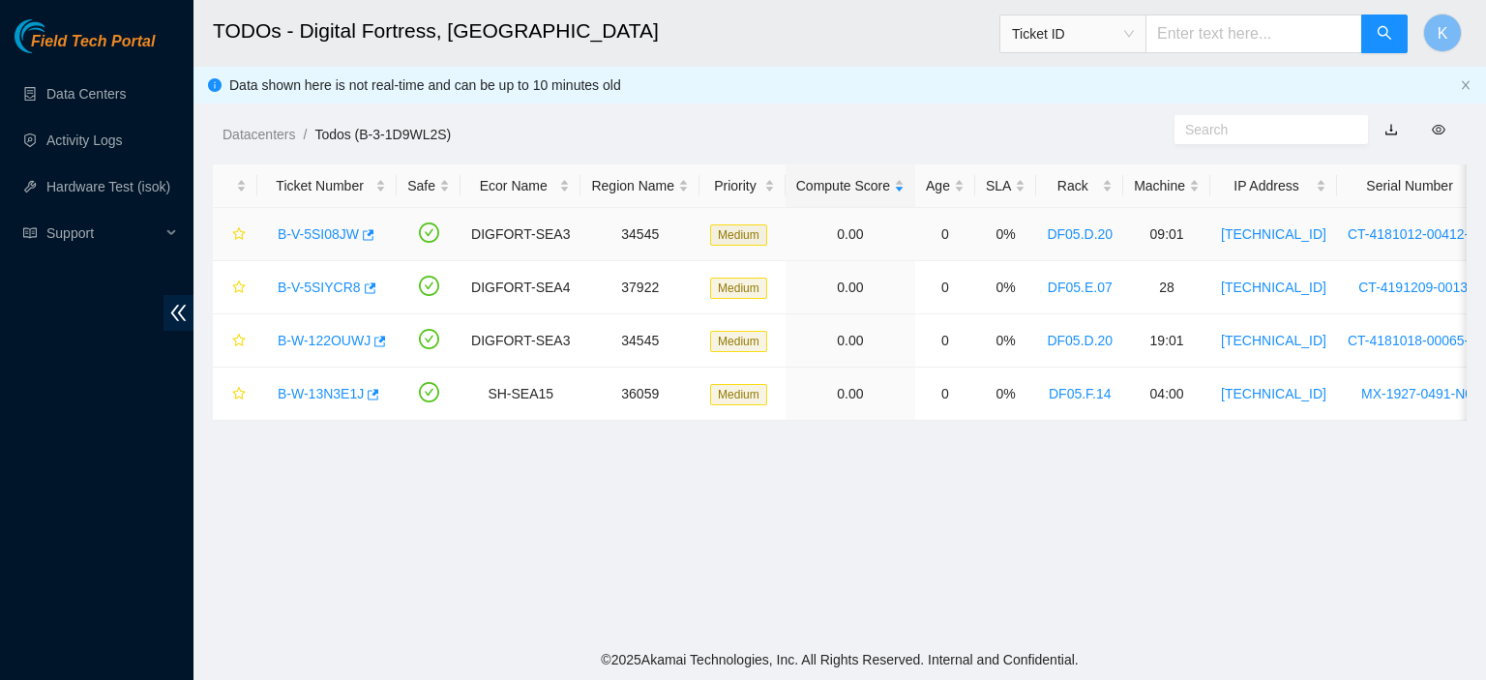
click at [322, 233] on link "B-V-5SI08JW" at bounding box center [318, 233] width 81 height 15
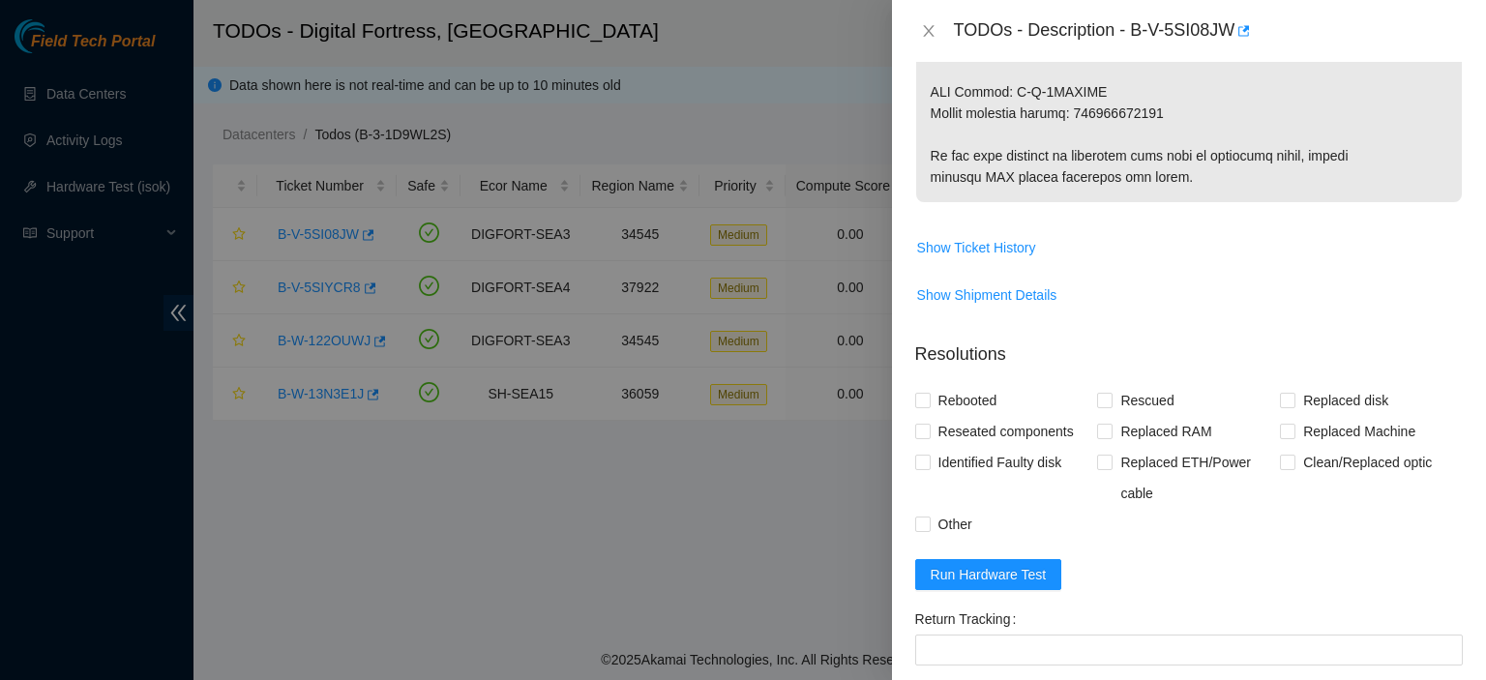
scroll to position [1139, 0]
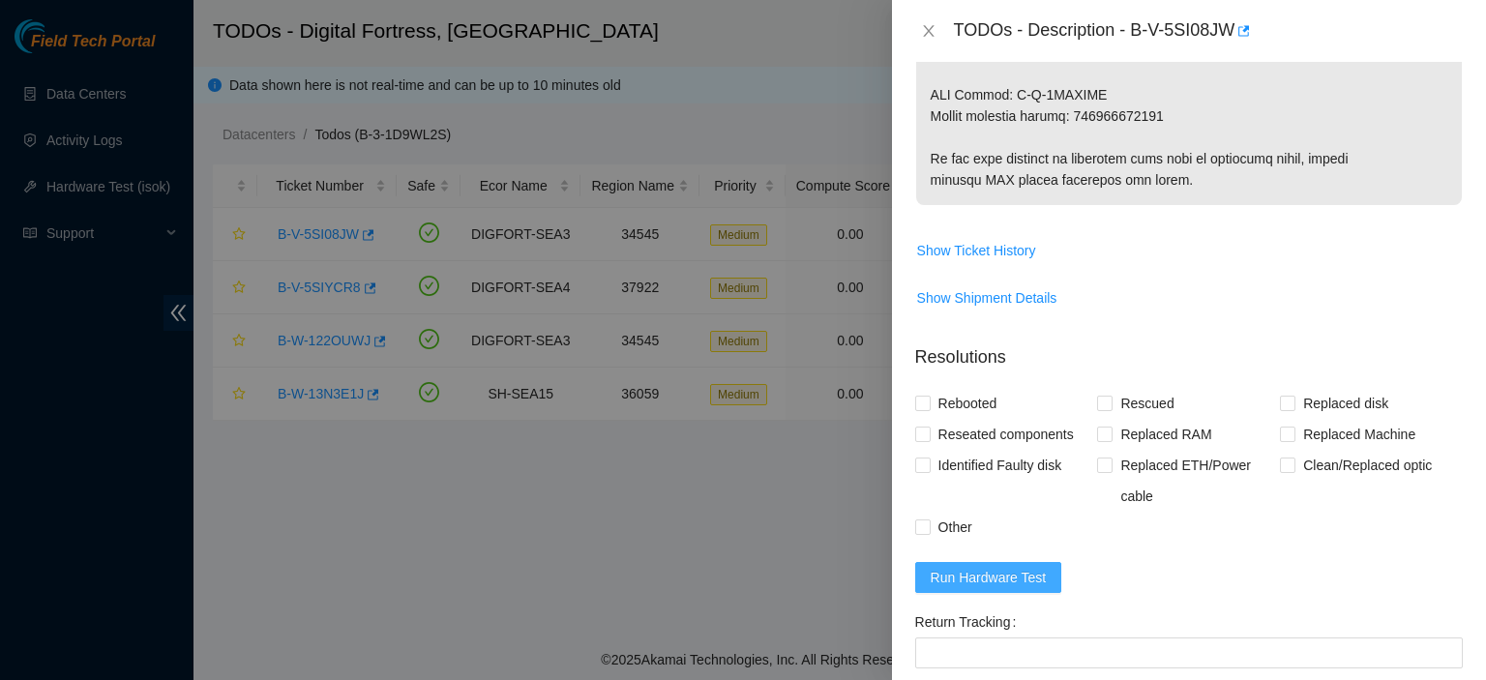
click at [1041, 593] on button "Run Hardware Test" at bounding box center [988, 577] width 147 height 31
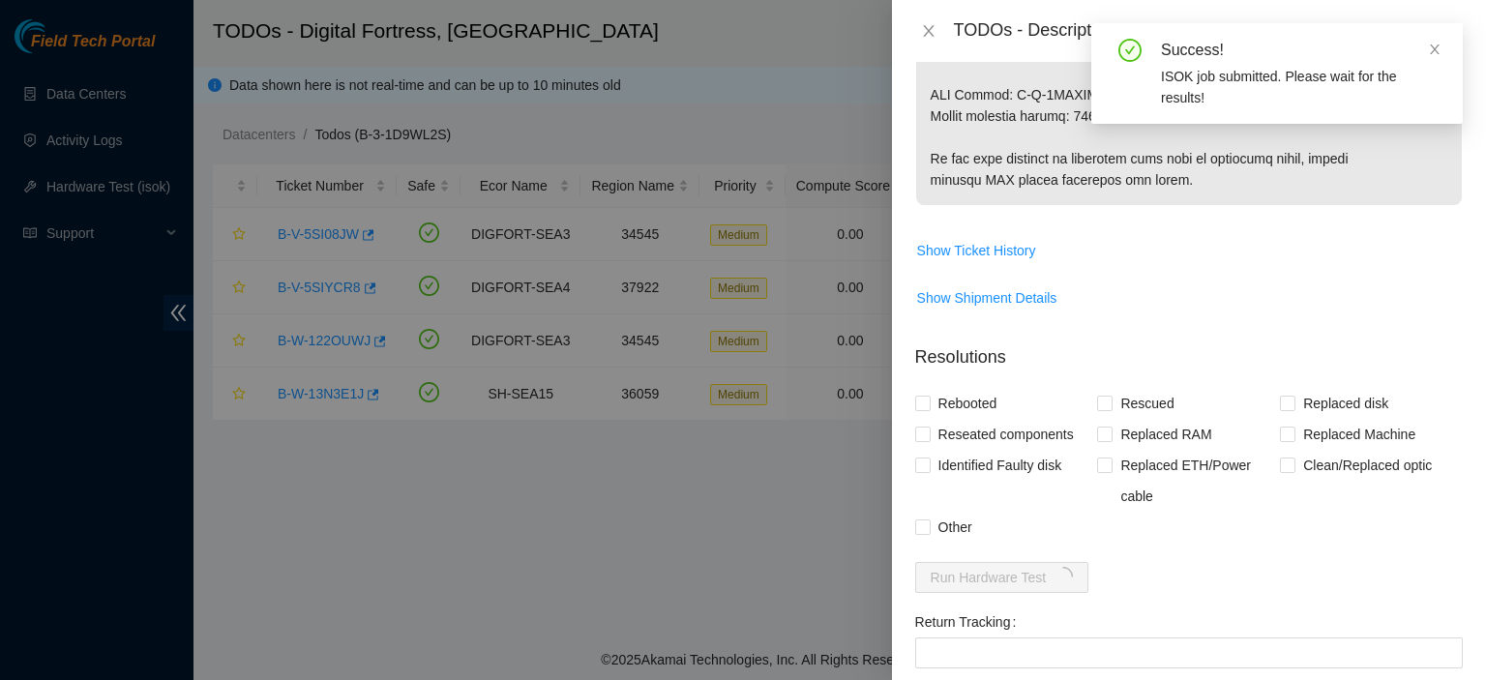
click at [914, 422] on div "Problem Type Hardware Rack Number DF05.D.20 Machine Number 09:01 Serial Number …" at bounding box center [1189, 371] width 594 height 618
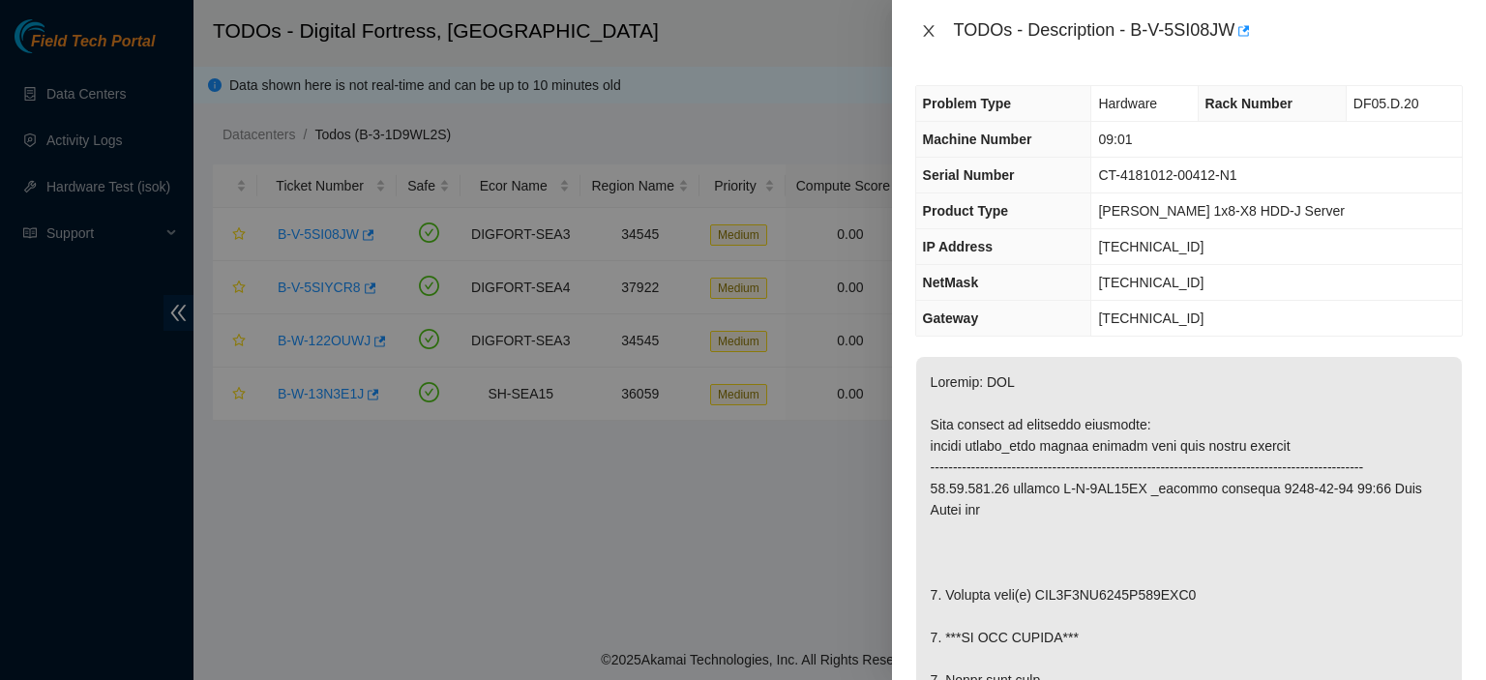
click at [927, 26] on icon "close" at bounding box center [928, 30] width 15 height 15
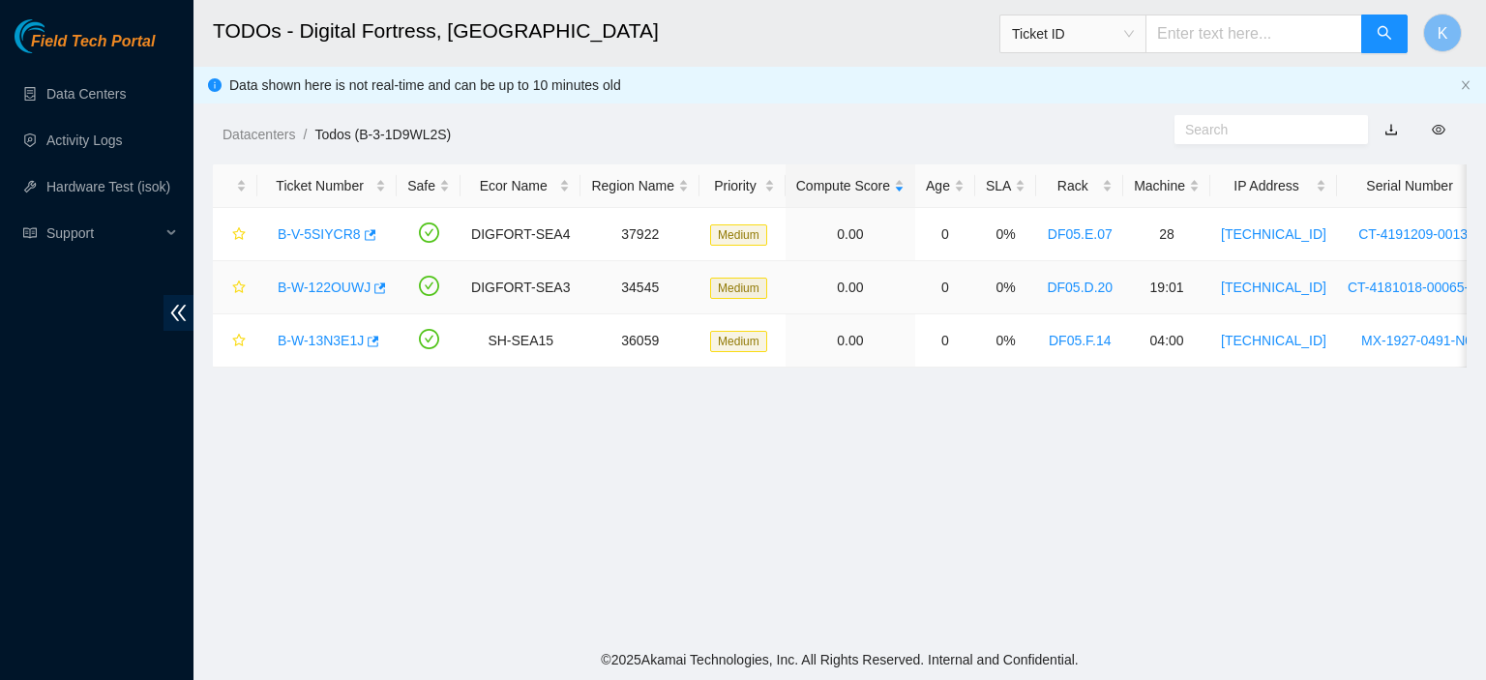
click at [332, 287] on link "B-W-122OUWJ" at bounding box center [324, 287] width 93 height 15
